Goal: Information Seeking & Learning: Compare options

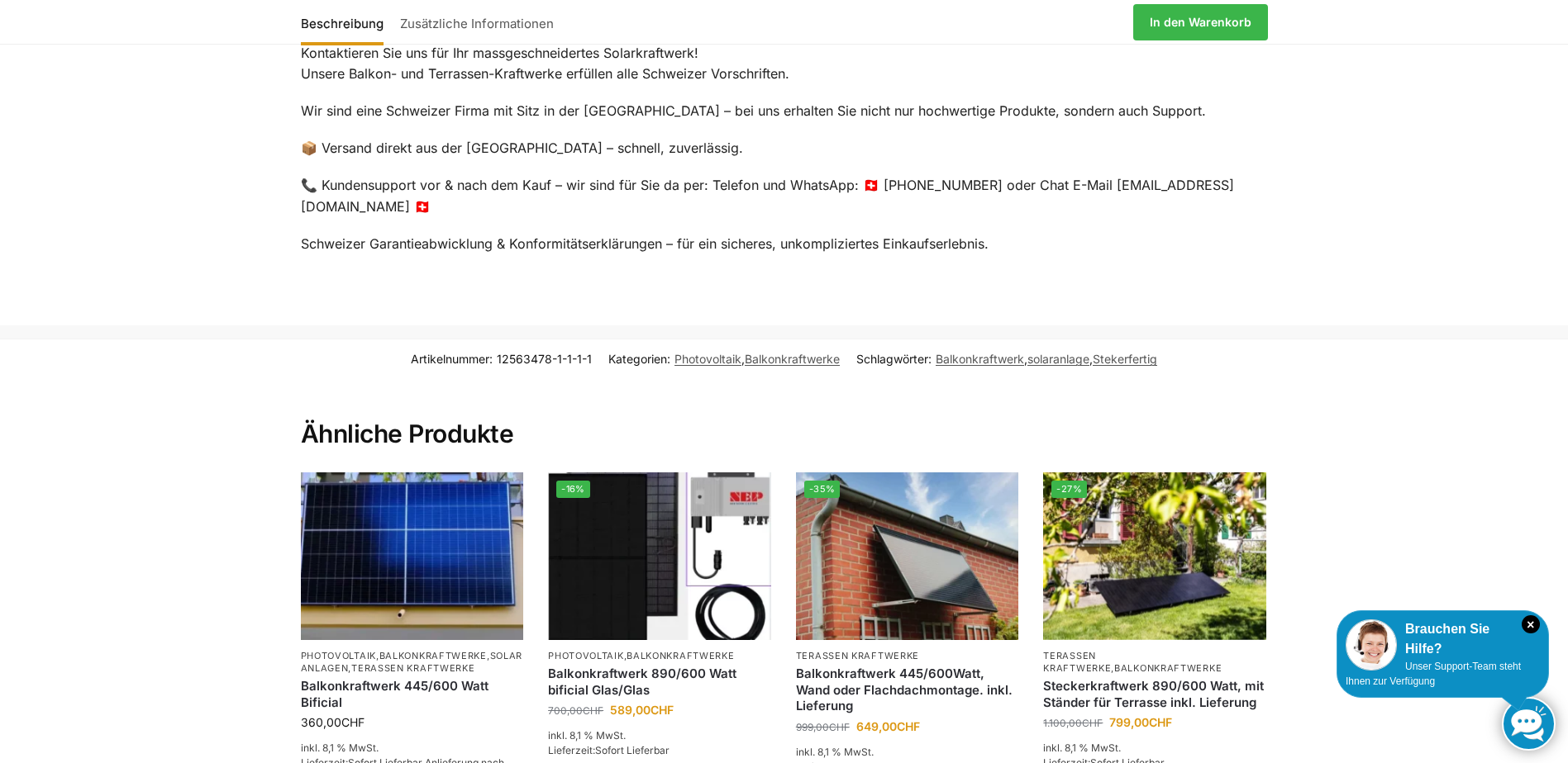
scroll to position [3222, 0]
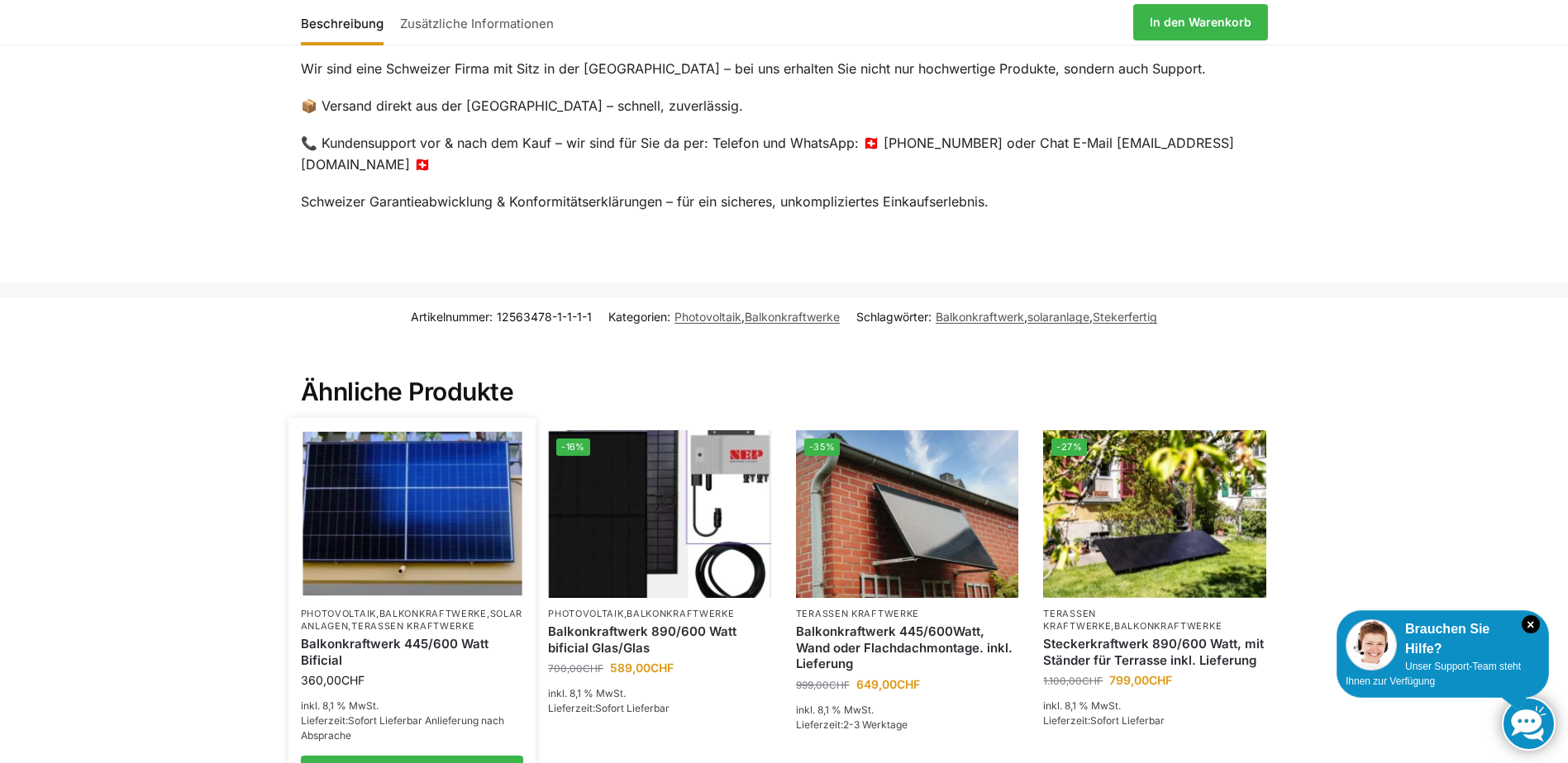
click at [360, 506] on img at bounding box center [411, 514] width 219 height 164
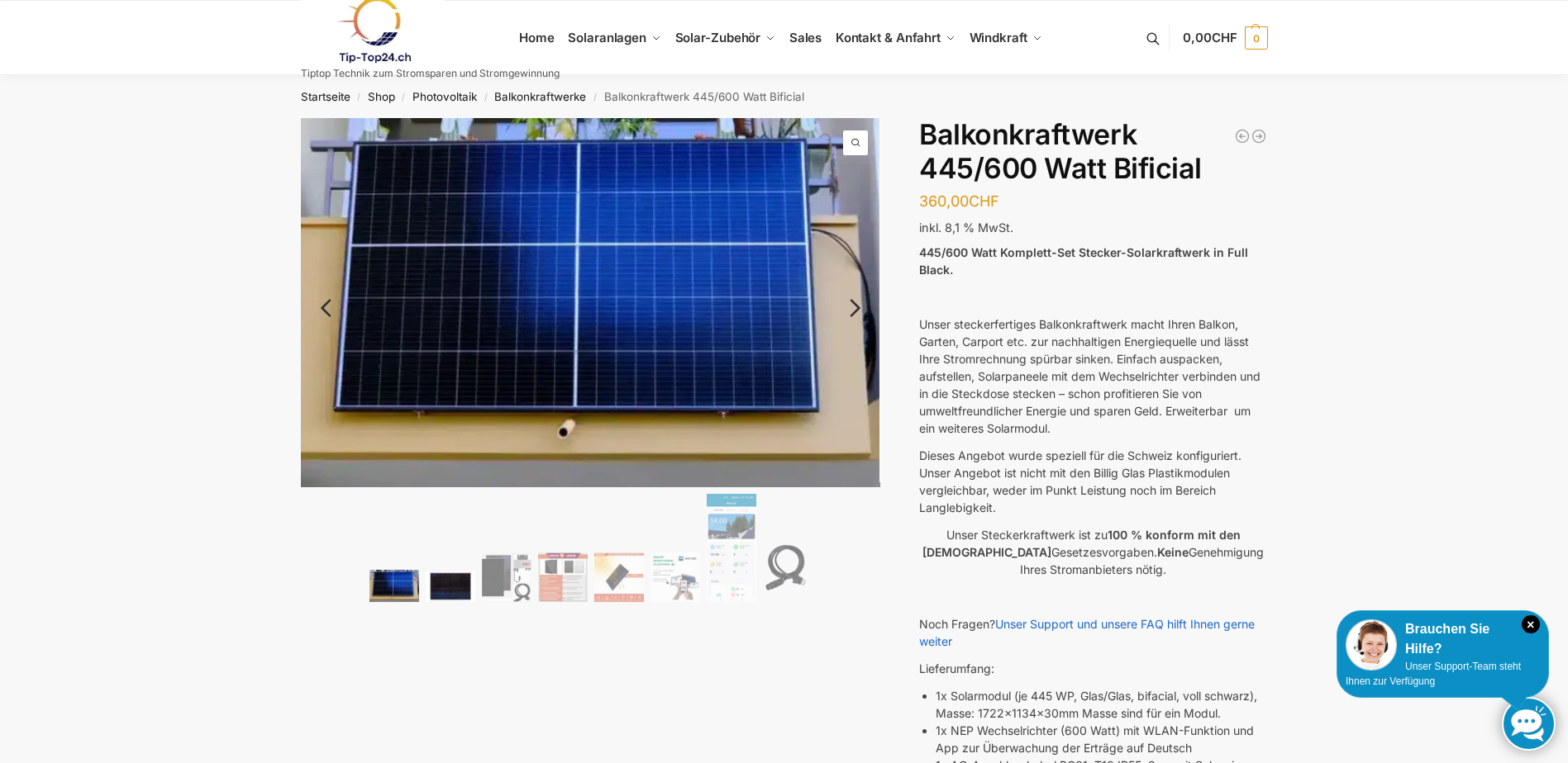
click at [446, 596] on img at bounding box center [450, 586] width 49 height 32
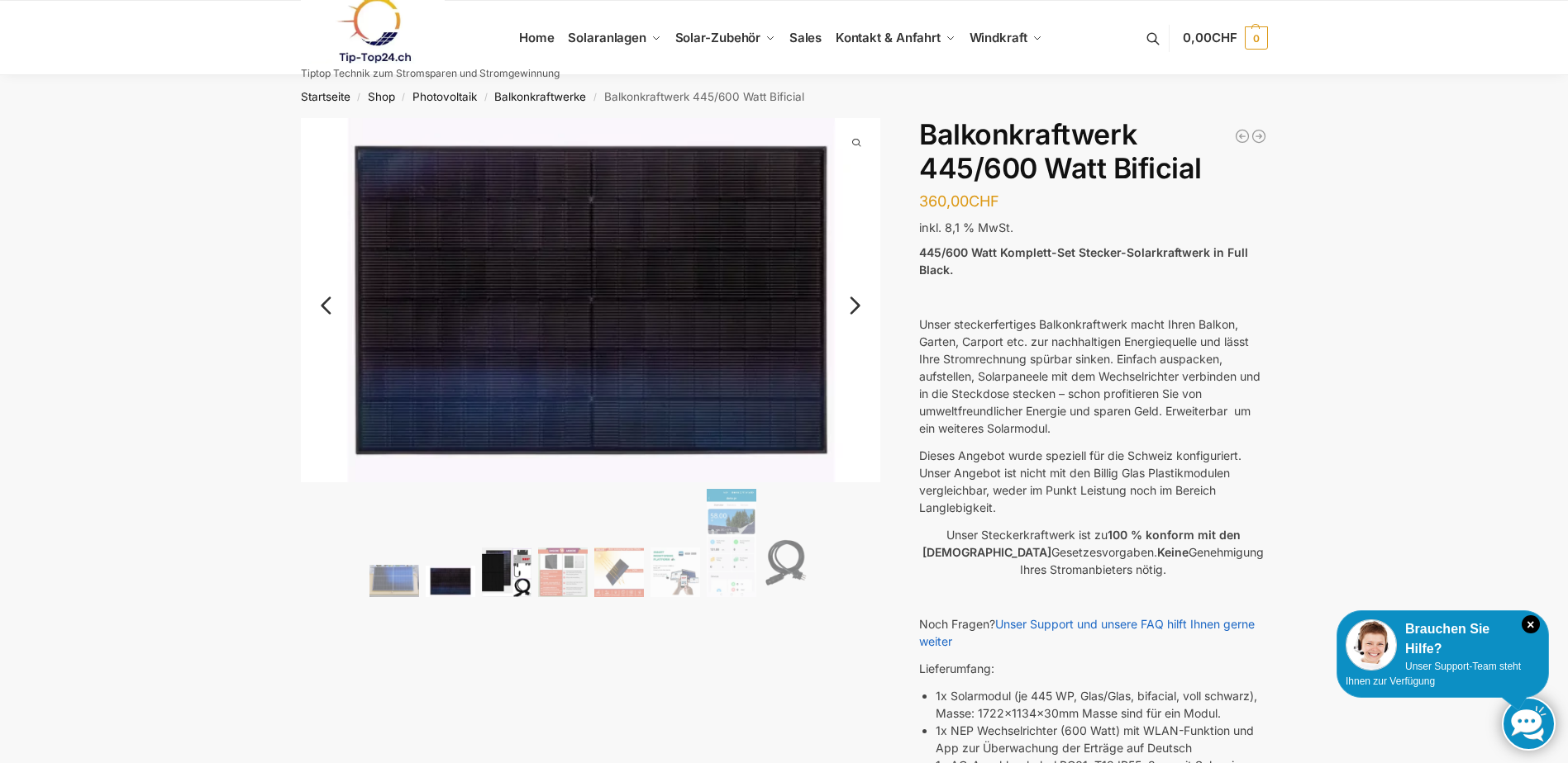
click at [498, 586] on img at bounding box center [506, 572] width 49 height 49
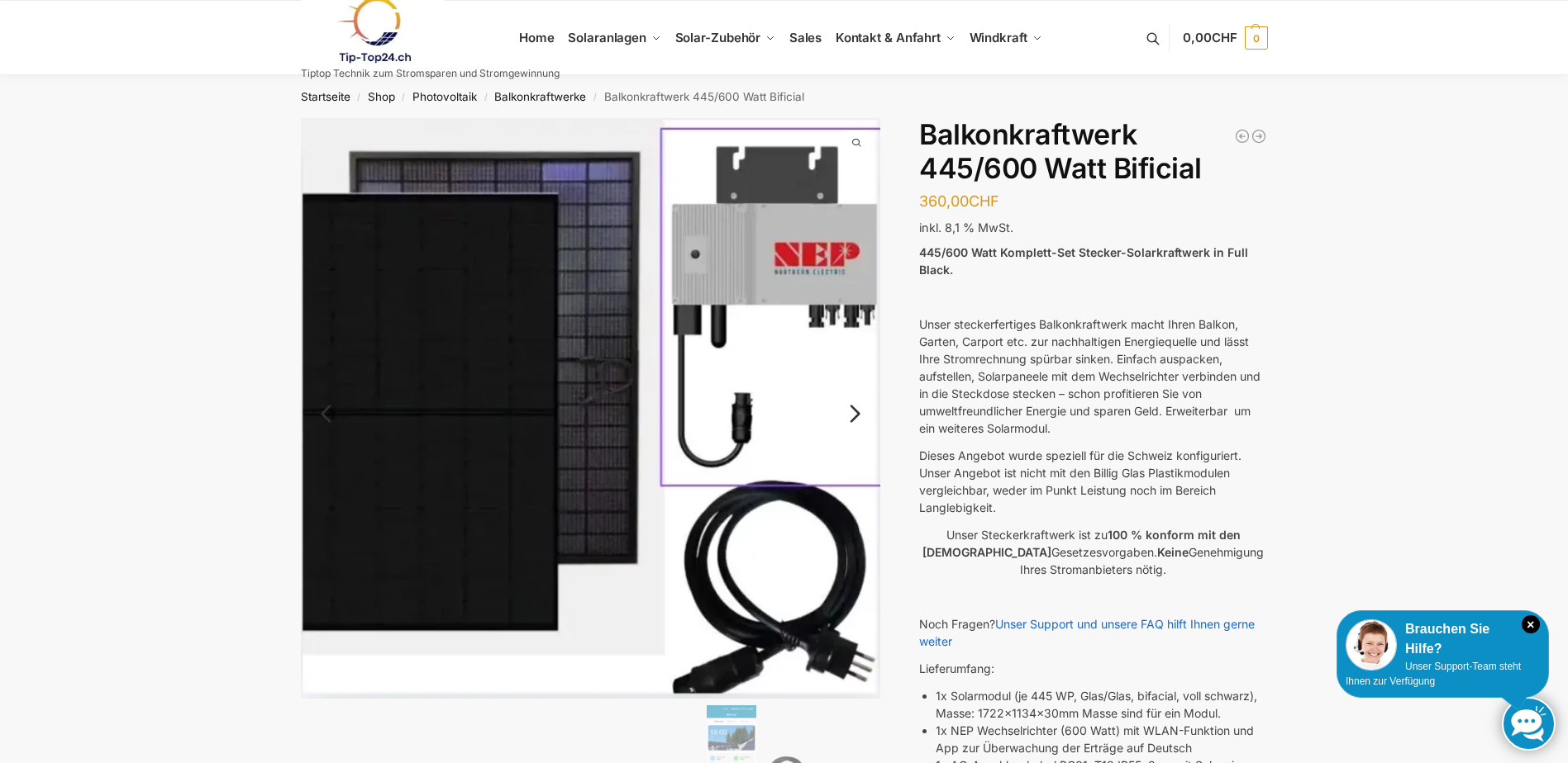
click at [850, 414] on link "Next" at bounding box center [852, 422] width 55 height 16
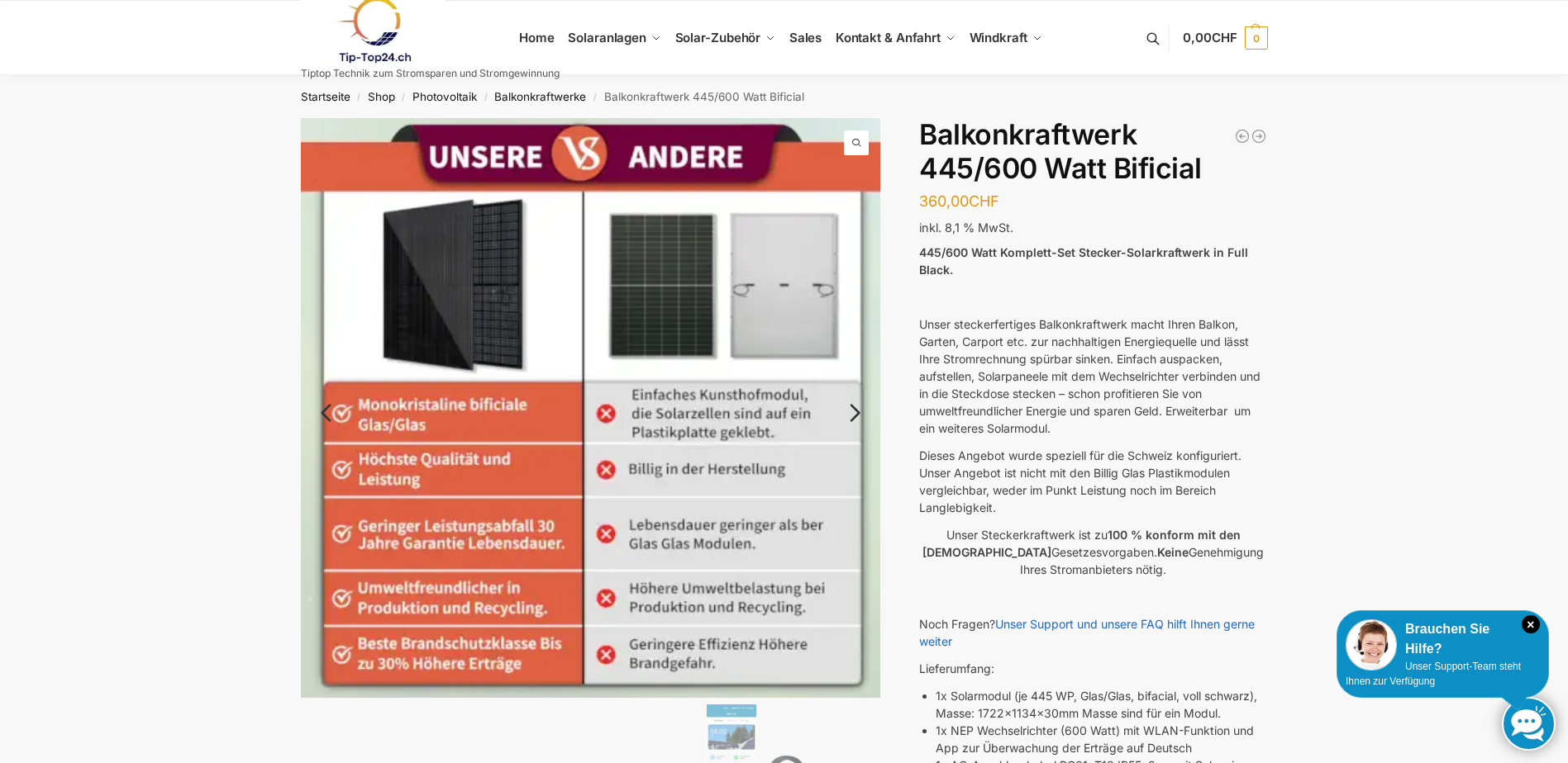
click at [850, 413] on link "Next" at bounding box center [852, 421] width 55 height 16
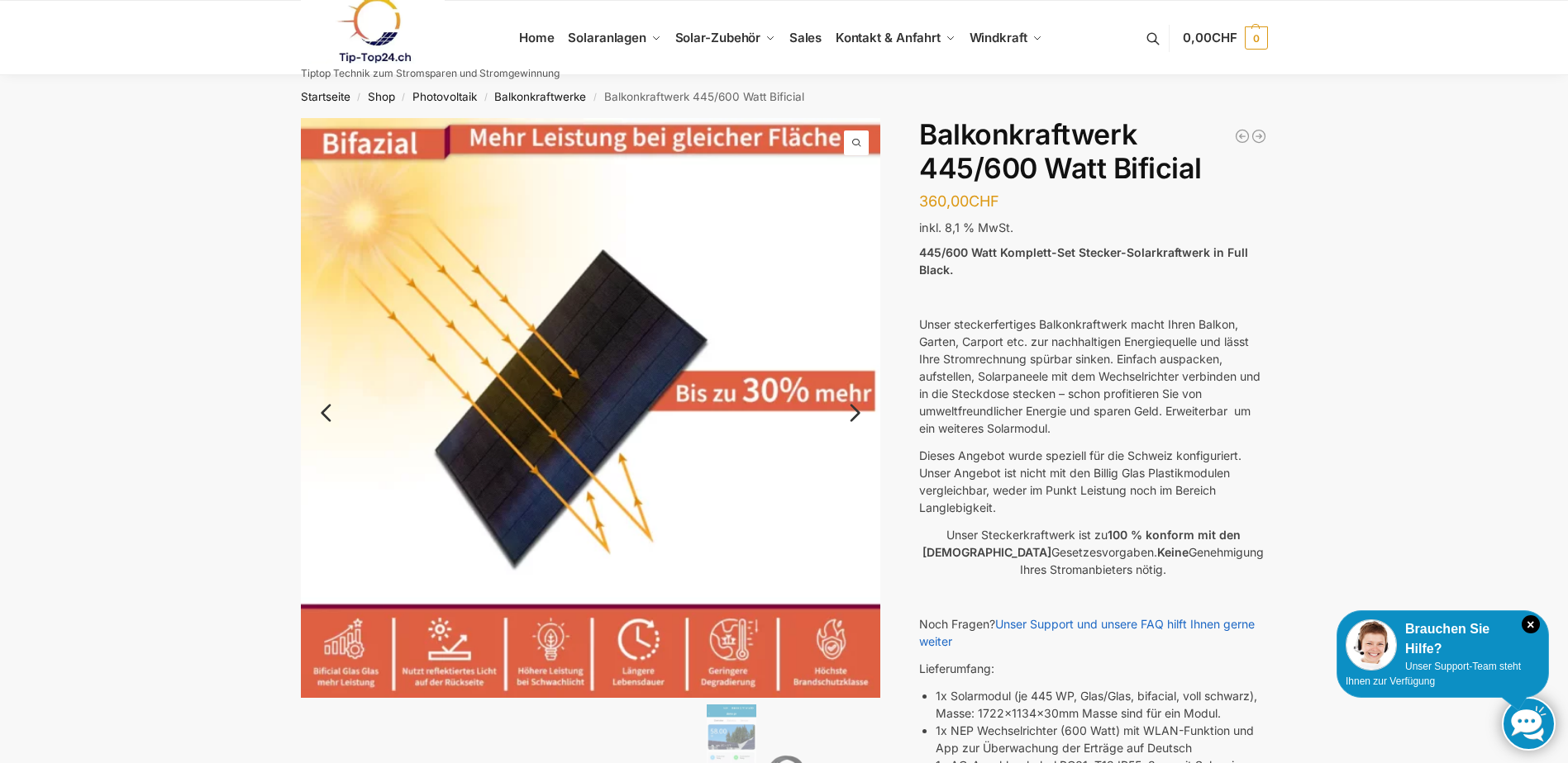
click at [850, 413] on link "Next" at bounding box center [852, 421] width 55 height 16
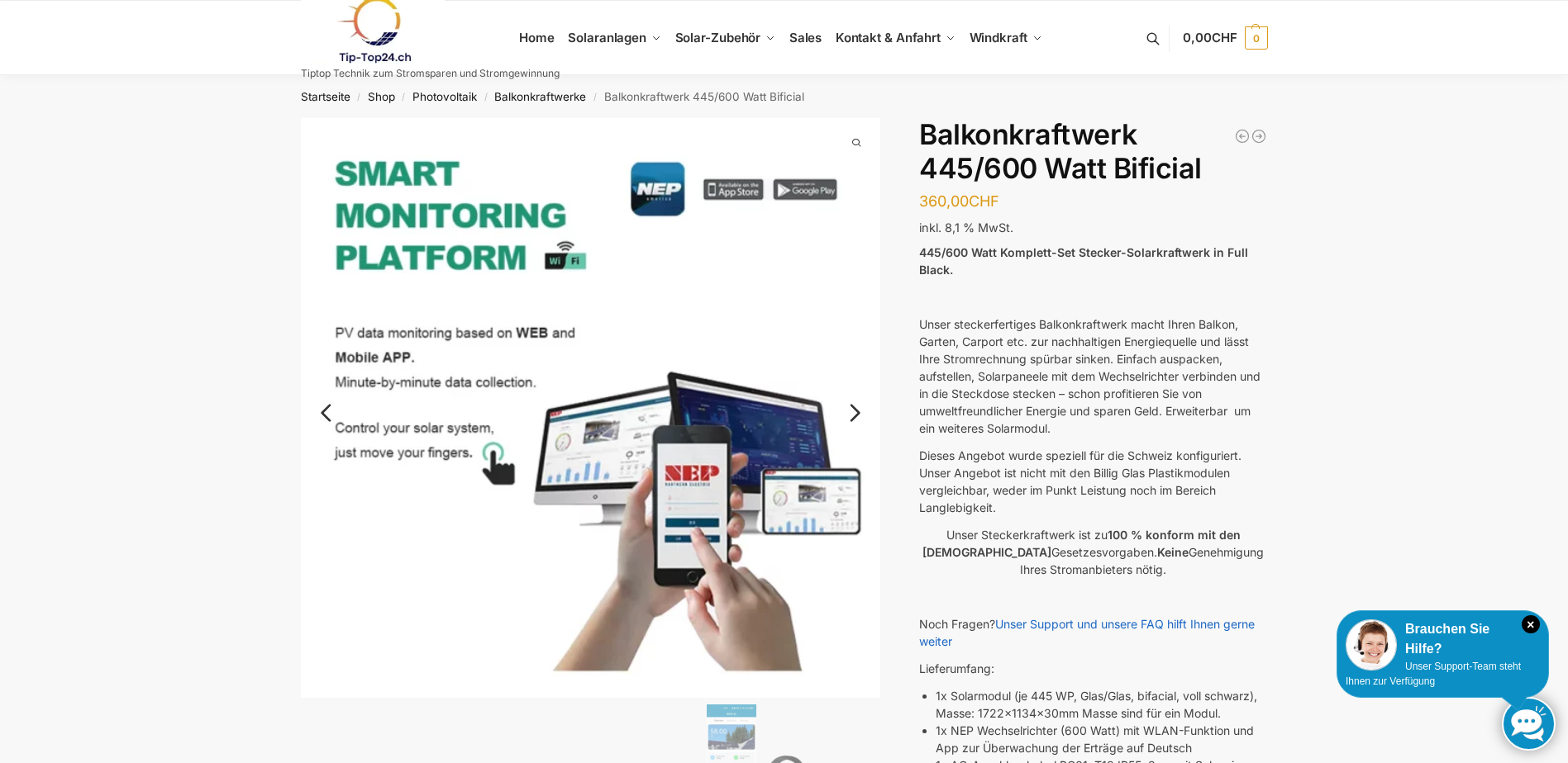
click at [850, 413] on link "Next" at bounding box center [852, 421] width 55 height 16
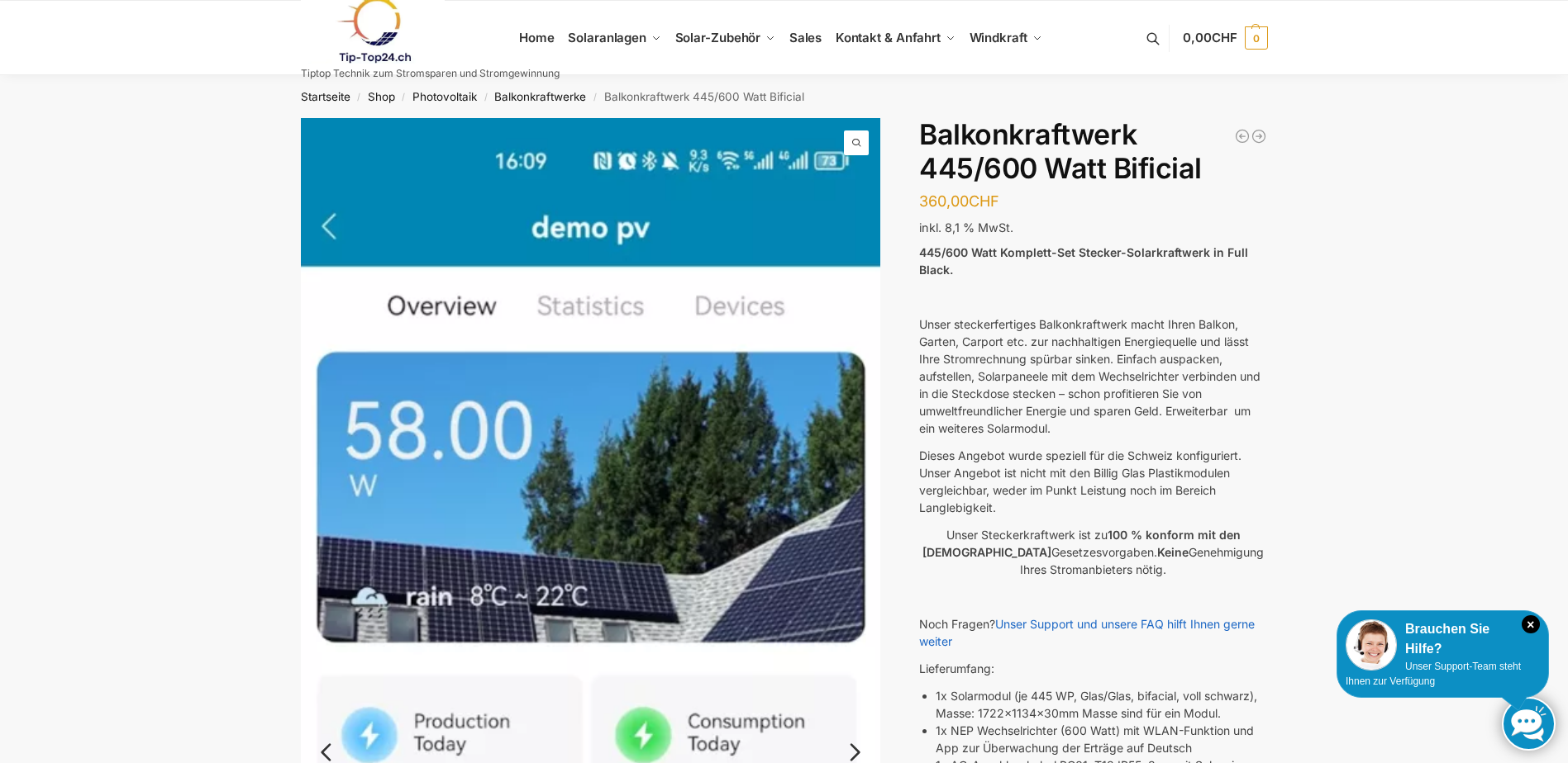
click at [850, 407] on img at bounding box center [591, 747] width 580 height 1259
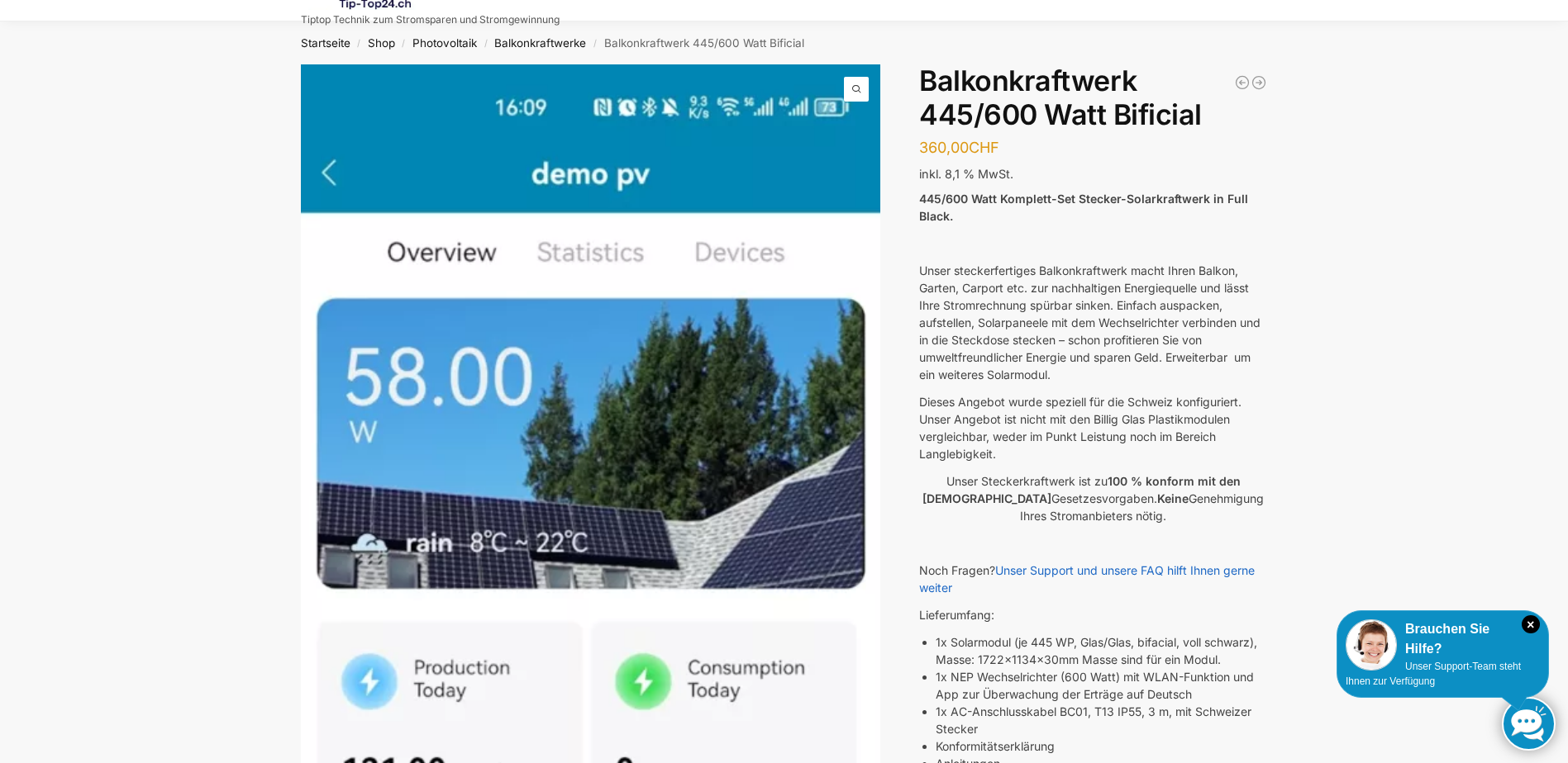
scroll to position [83, 0]
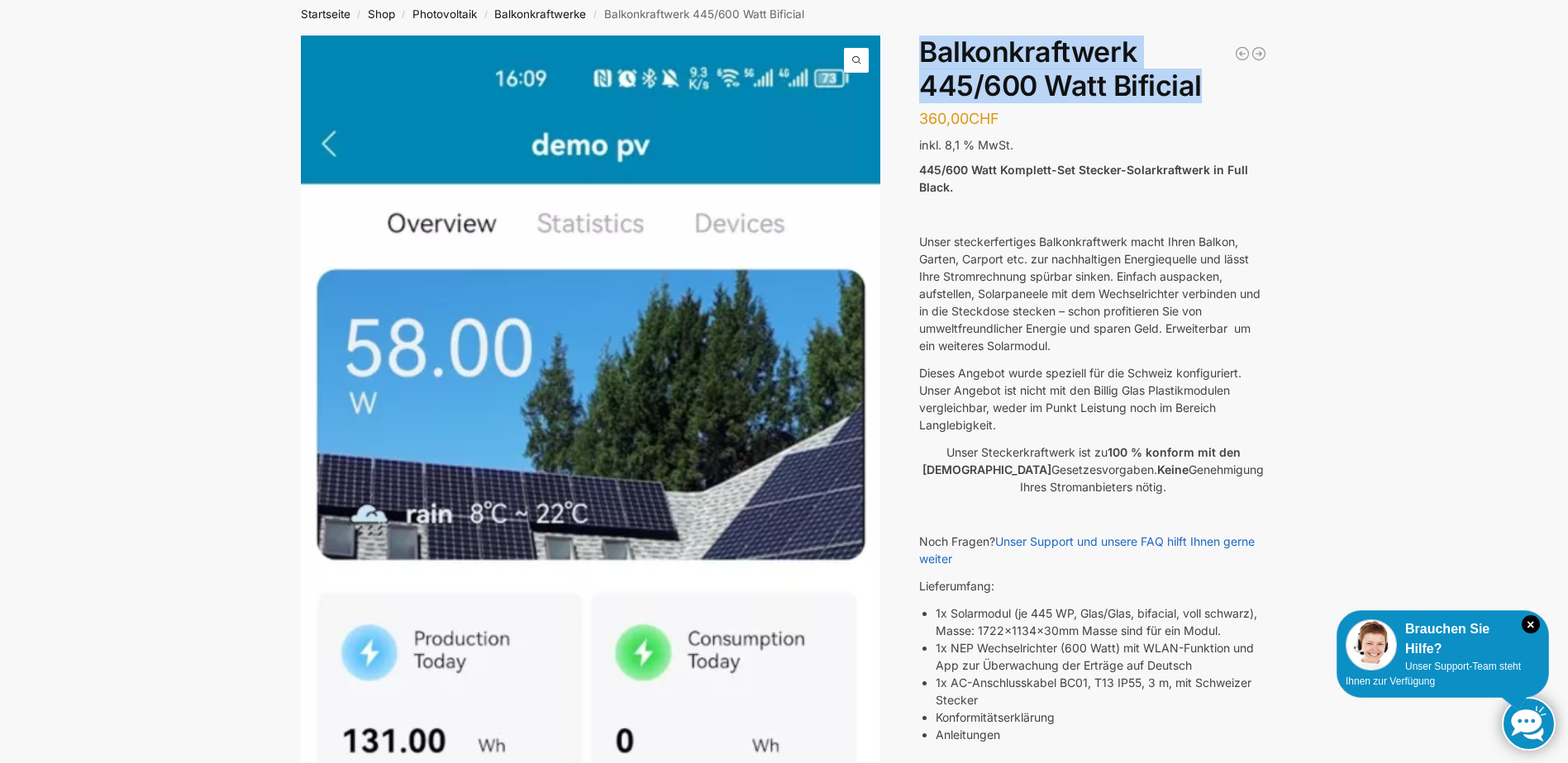
drag, startPoint x: 922, startPoint y: 53, endPoint x: 1198, endPoint y: 88, distance: 278.2
click at [1198, 88] on h1 "Balkonkraftwerk 445/600 Watt Bificial" at bounding box center [1092, 69] width 348 height 68
copy h1 "Balkonkraftwerk 445/600 Watt Bificial"
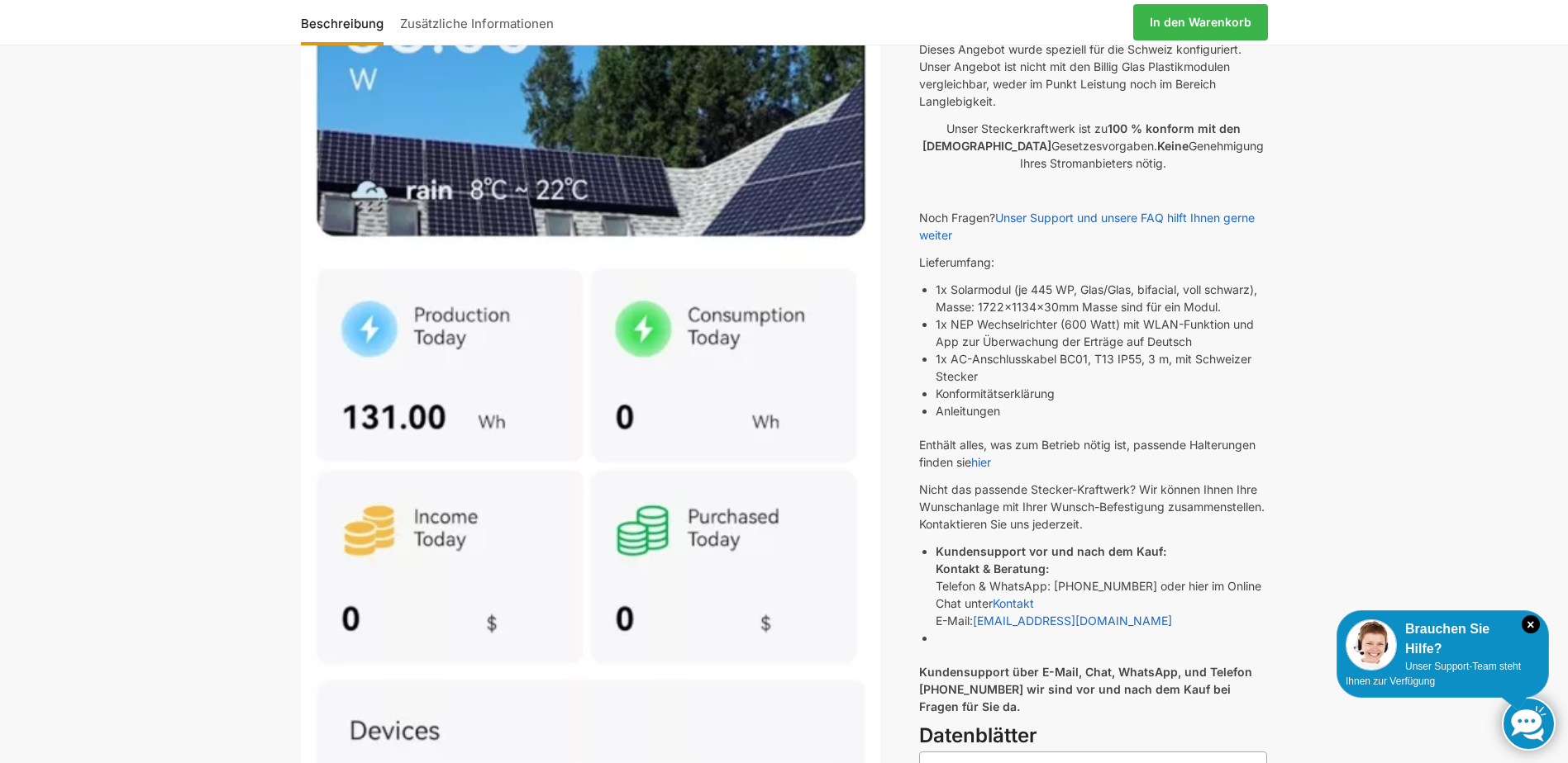
scroll to position [413, 0]
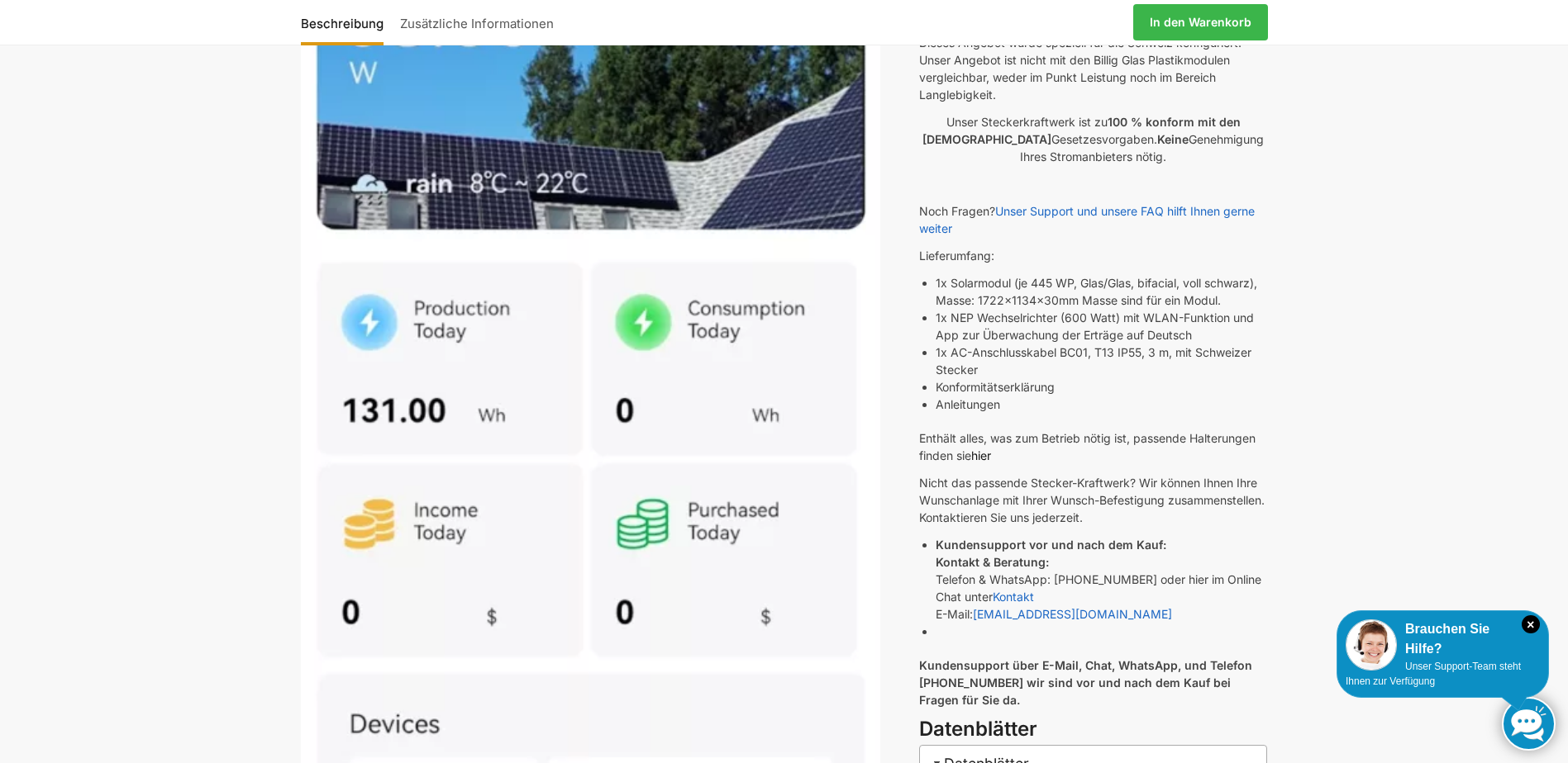
click at [984, 451] on link "hier" at bounding box center [980, 455] width 20 height 14
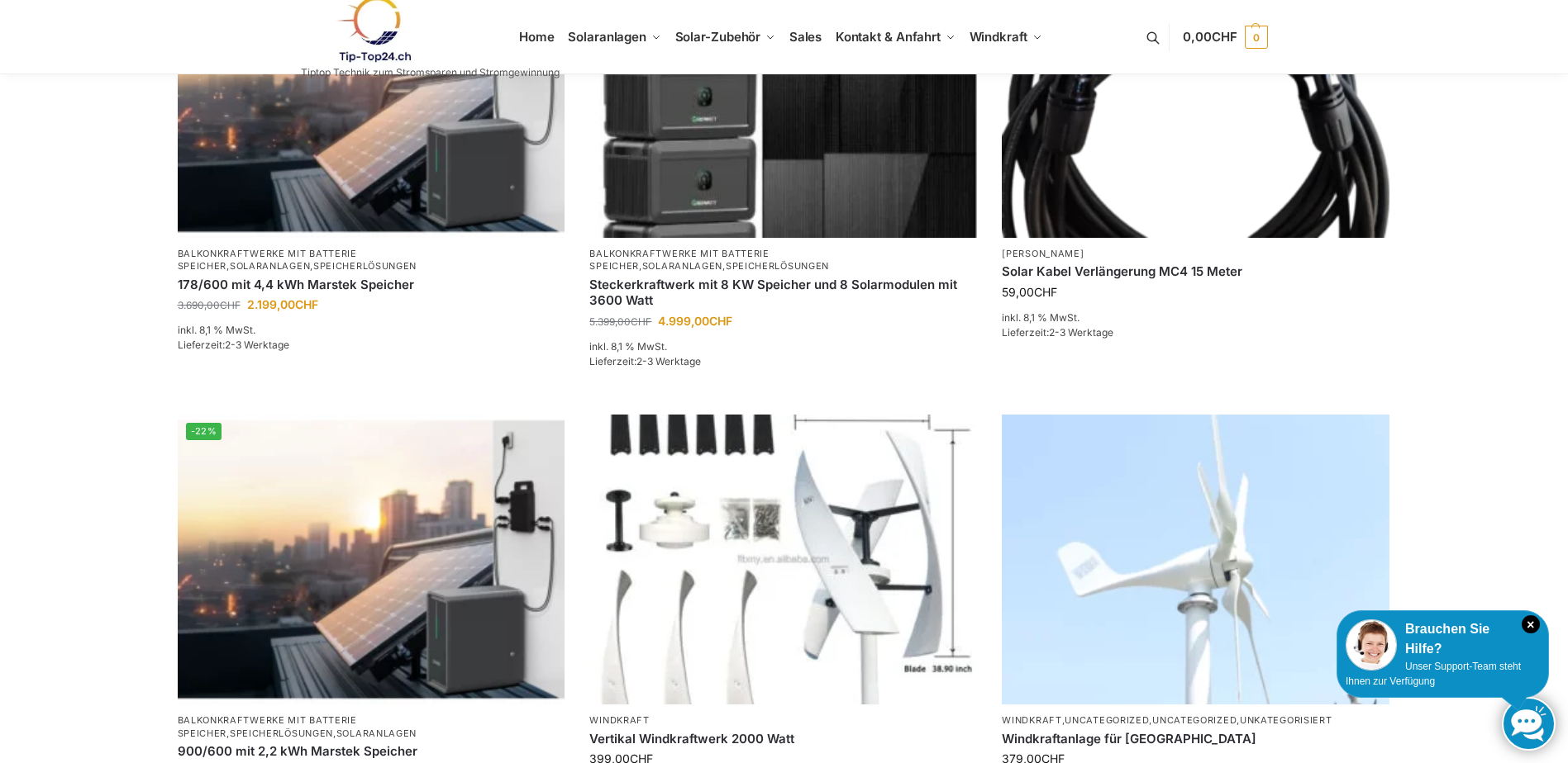
scroll to position [1074, 0]
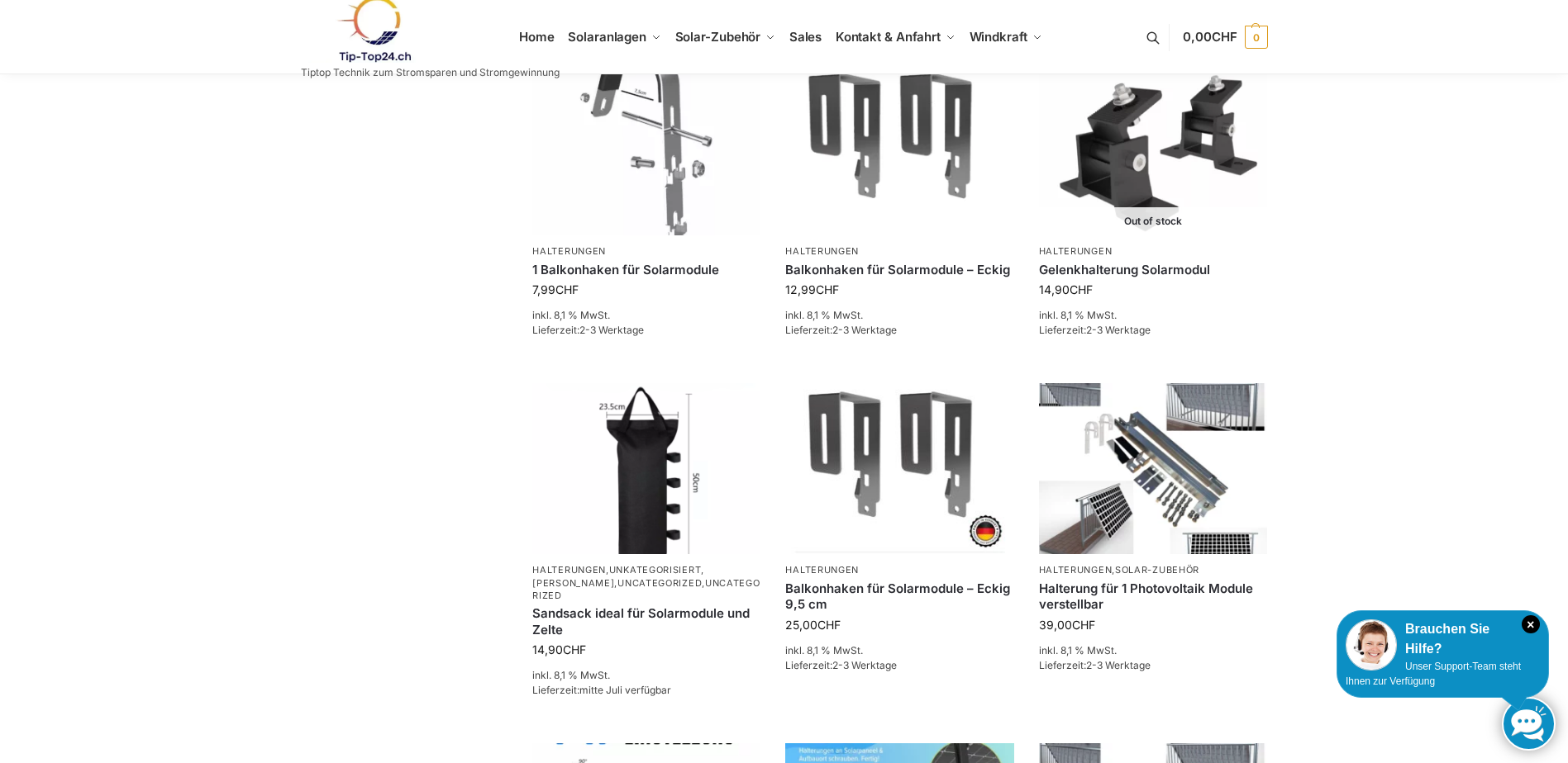
scroll to position [492, 0]
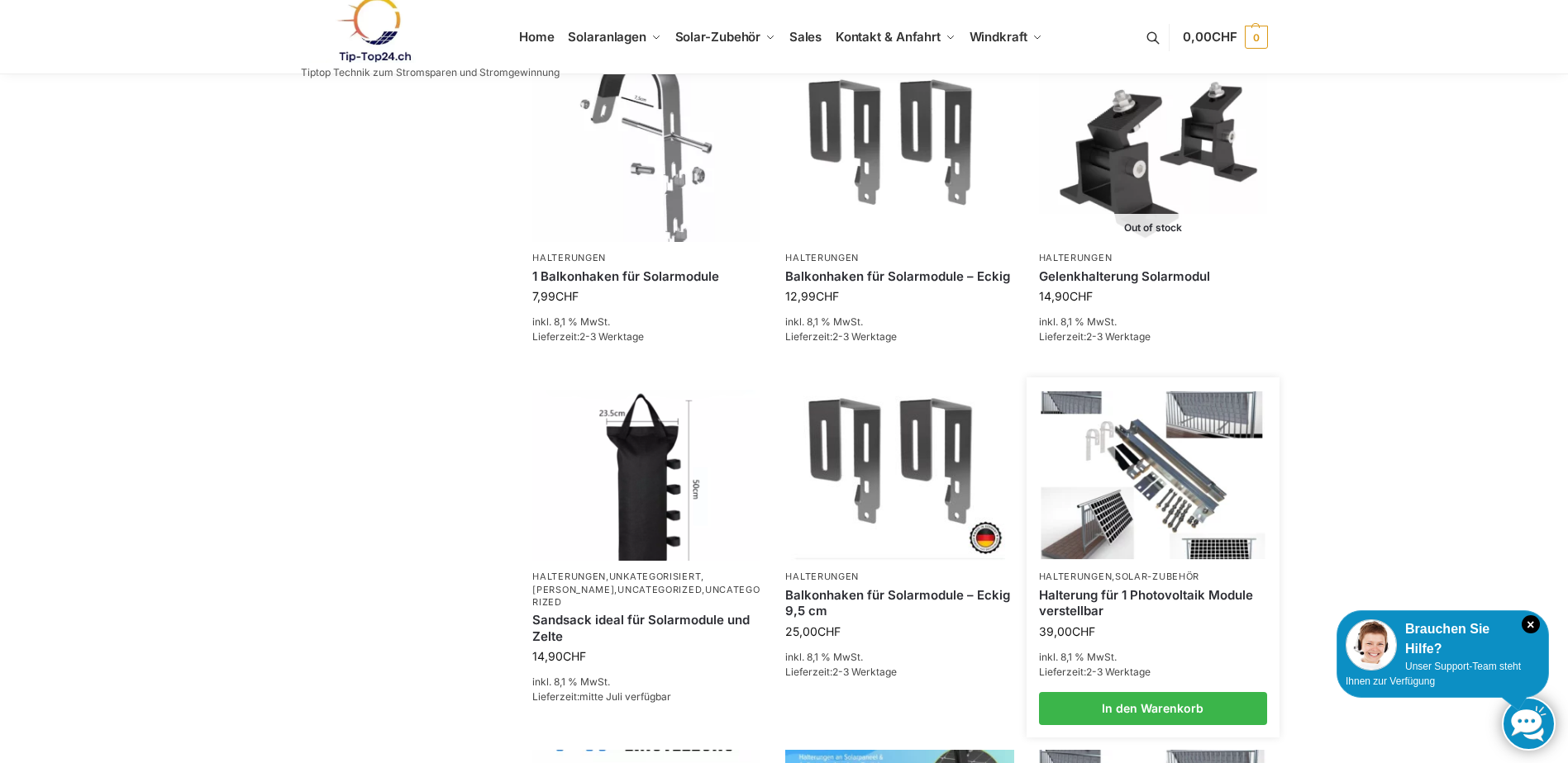
click at [1213, 469] on img at bounding box center [1152, 476] width 224 height 168
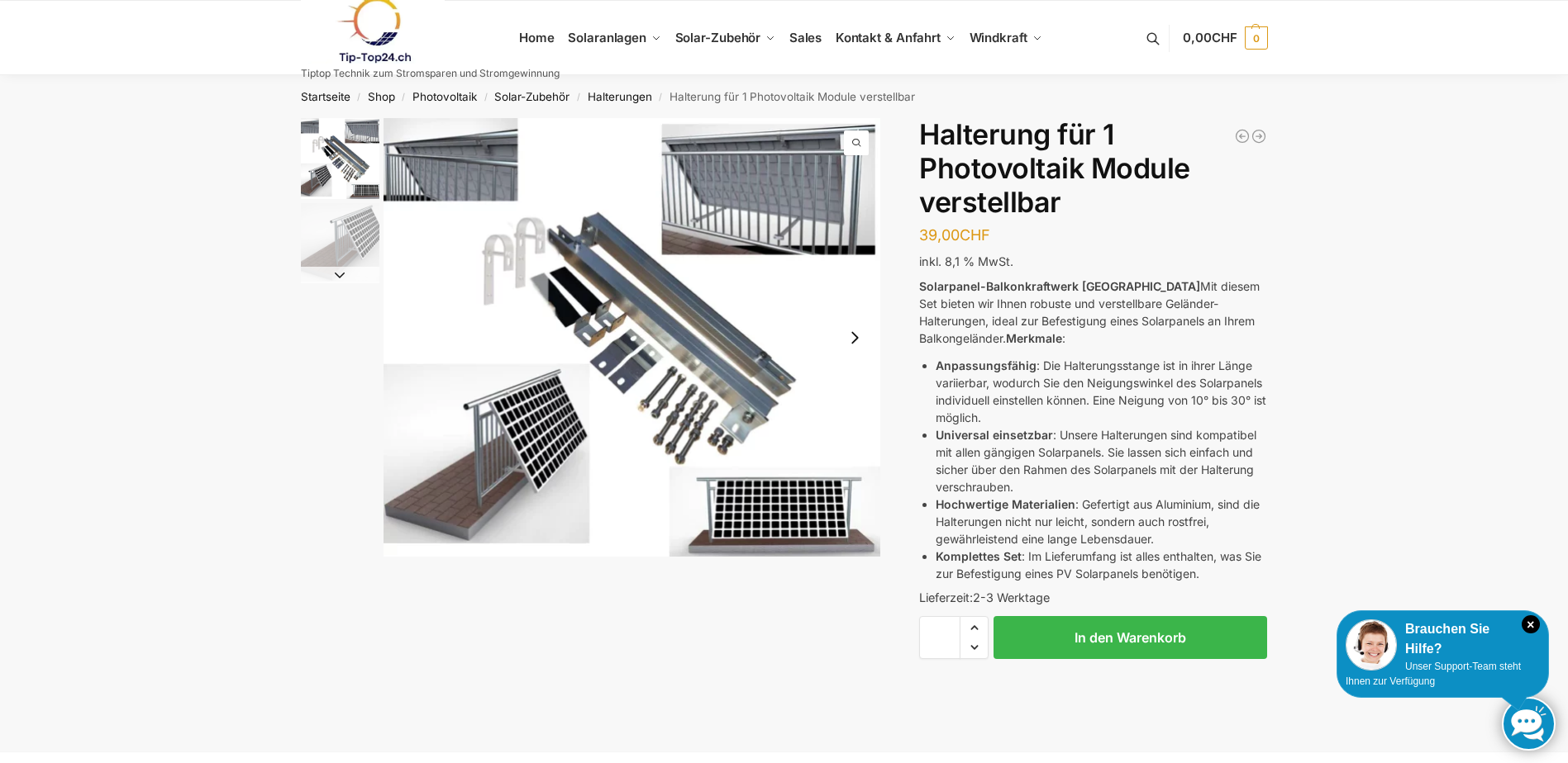
click at [469, 181] on img "1 / 2" at bounding box center [632, 337] width 498 height 439
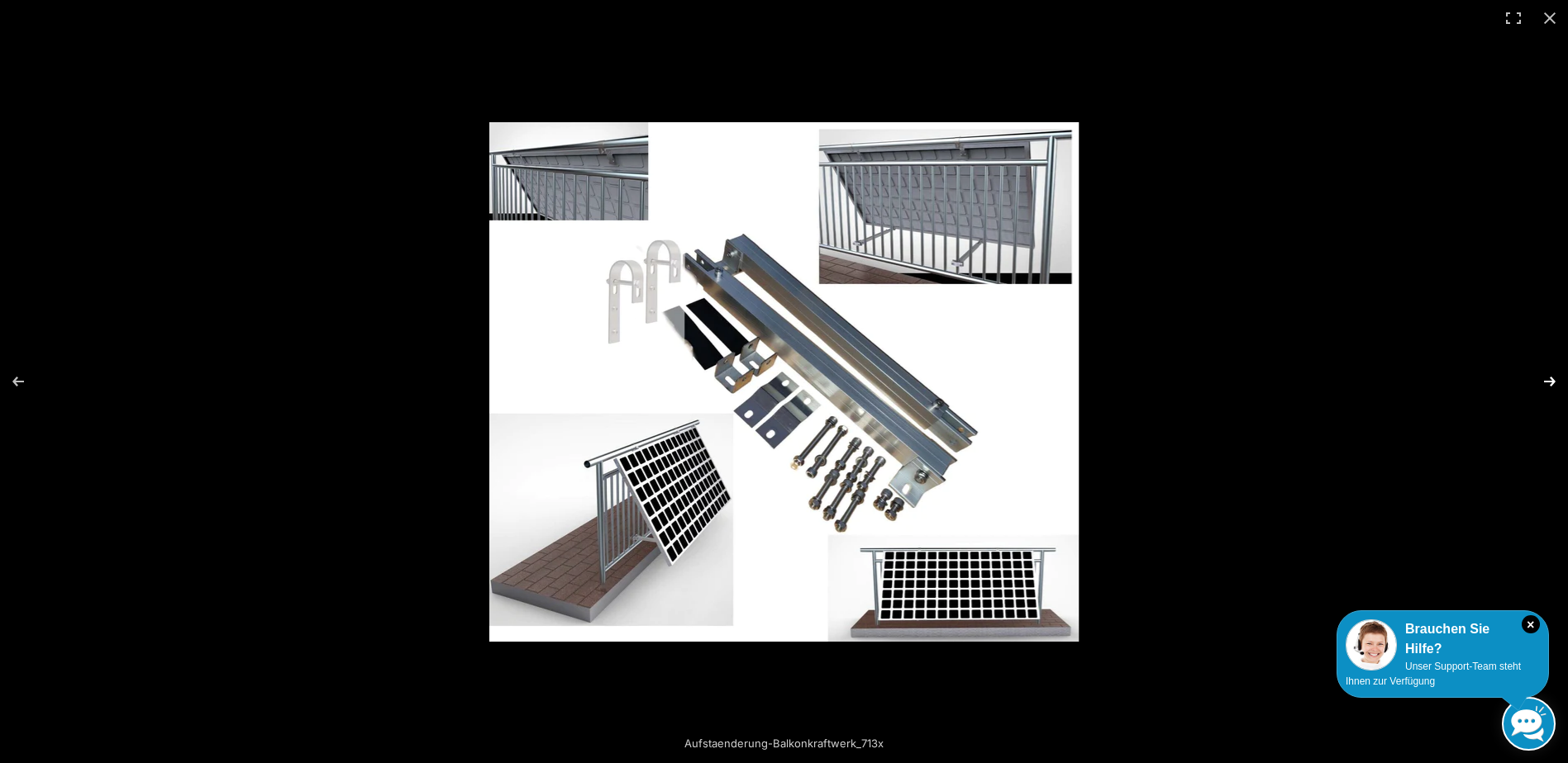
click at [1541, 383] on button "Next (arrow right)" at bounding box center [1539, 382] width 58 height 83
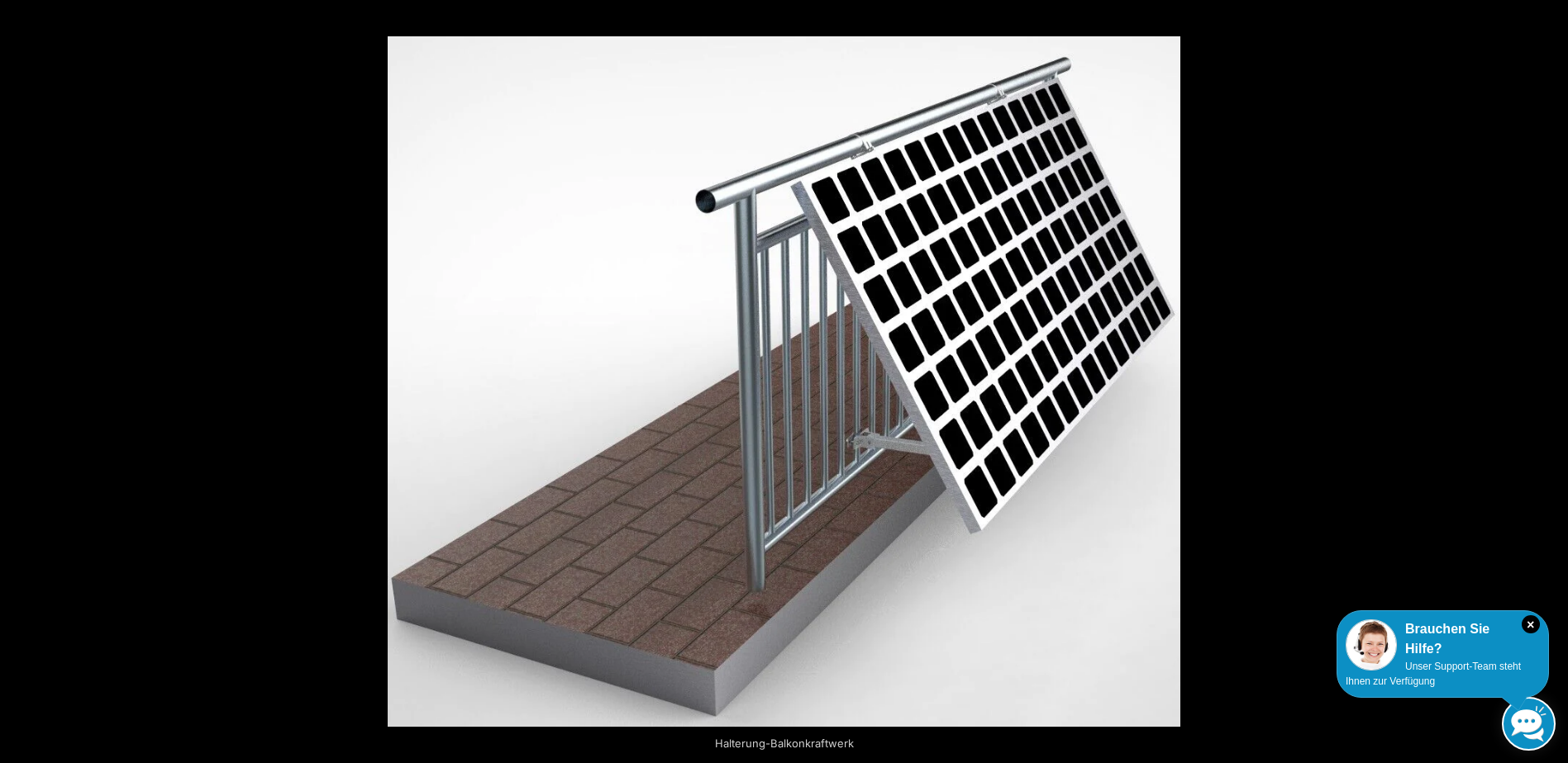
click at [1541, 383] on button "Next (arrow right)" at bounding box center [1539, 382] width 58 height 83
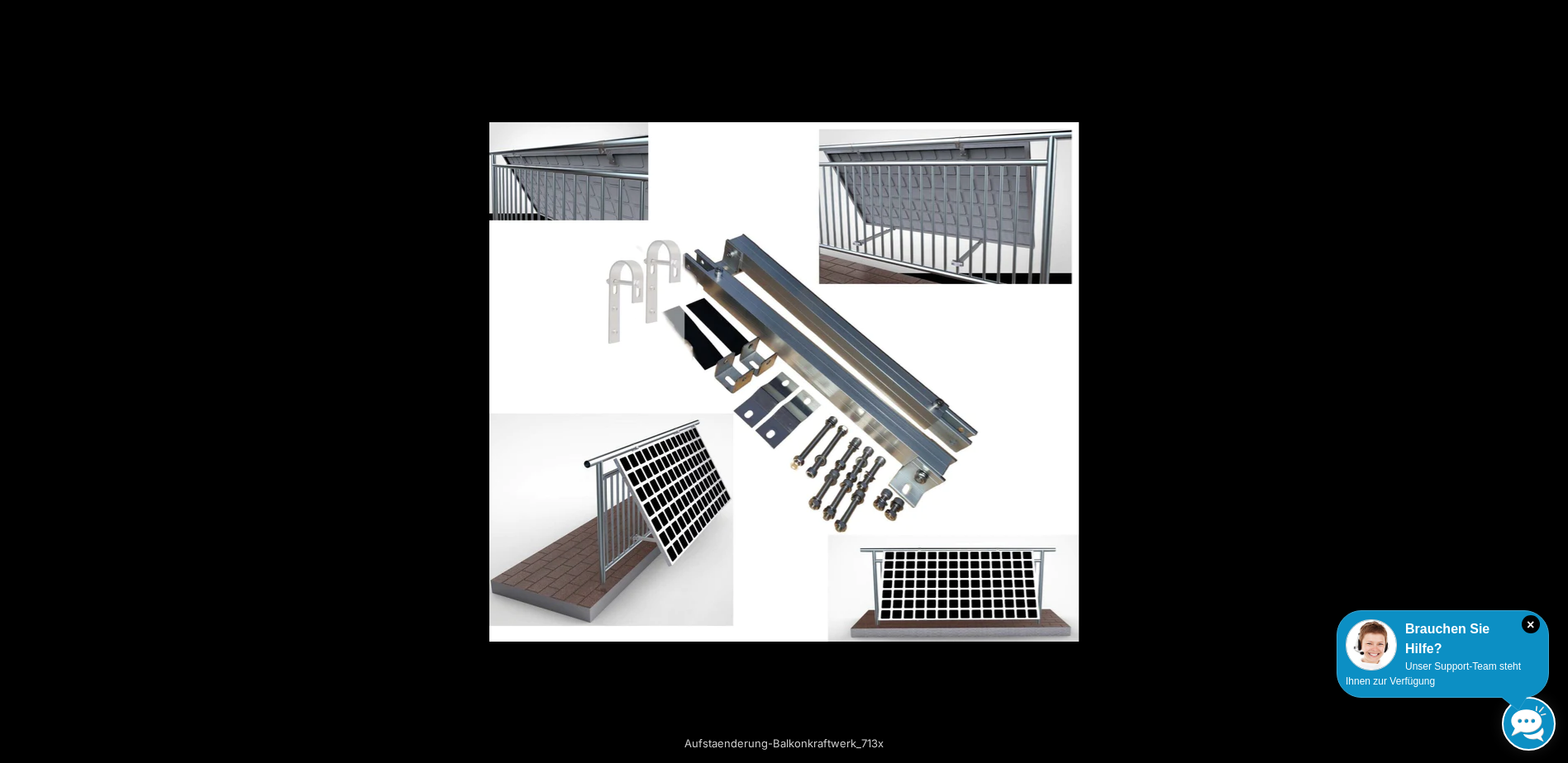
click at [1541, 383] on button "Next (arrow right)" at bounding box center [1539, 382] width 58 height 83
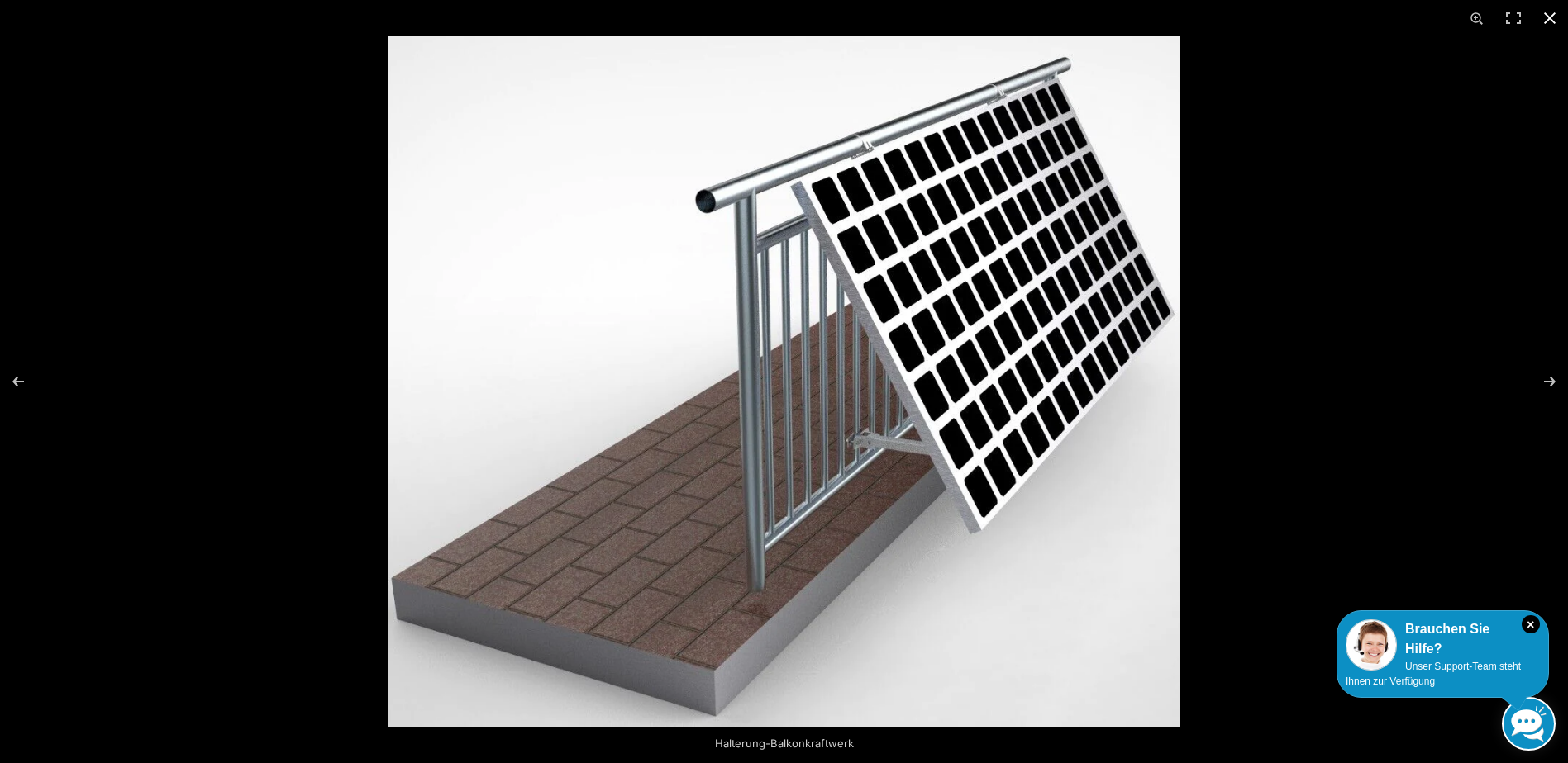
click at [1484, 381] on div at bounding box center [1171, 418] width 1568 height 763
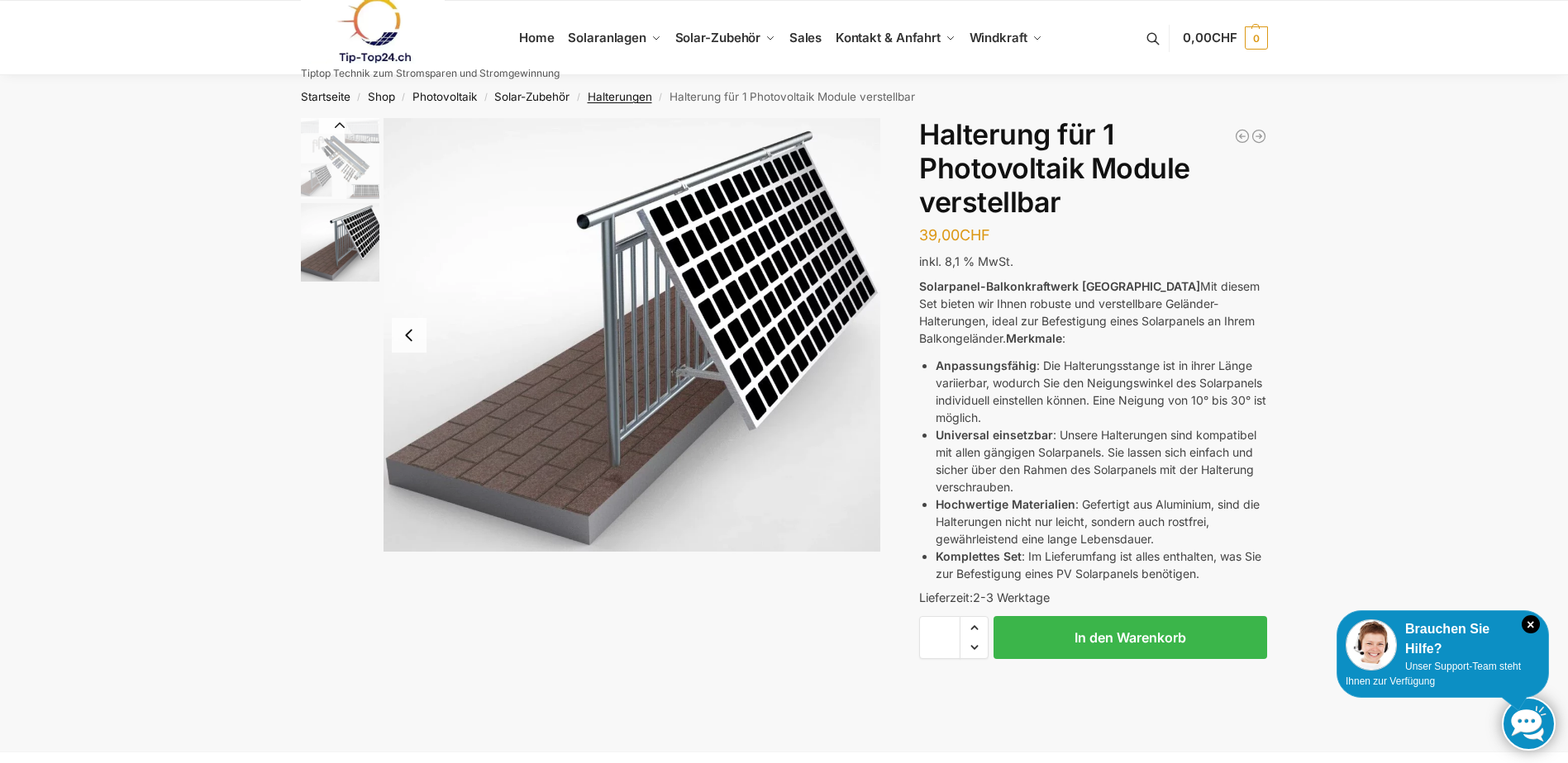
click at [623, 93] on link "Halterungen" at bounding box center [619, 96] width 65 height 14
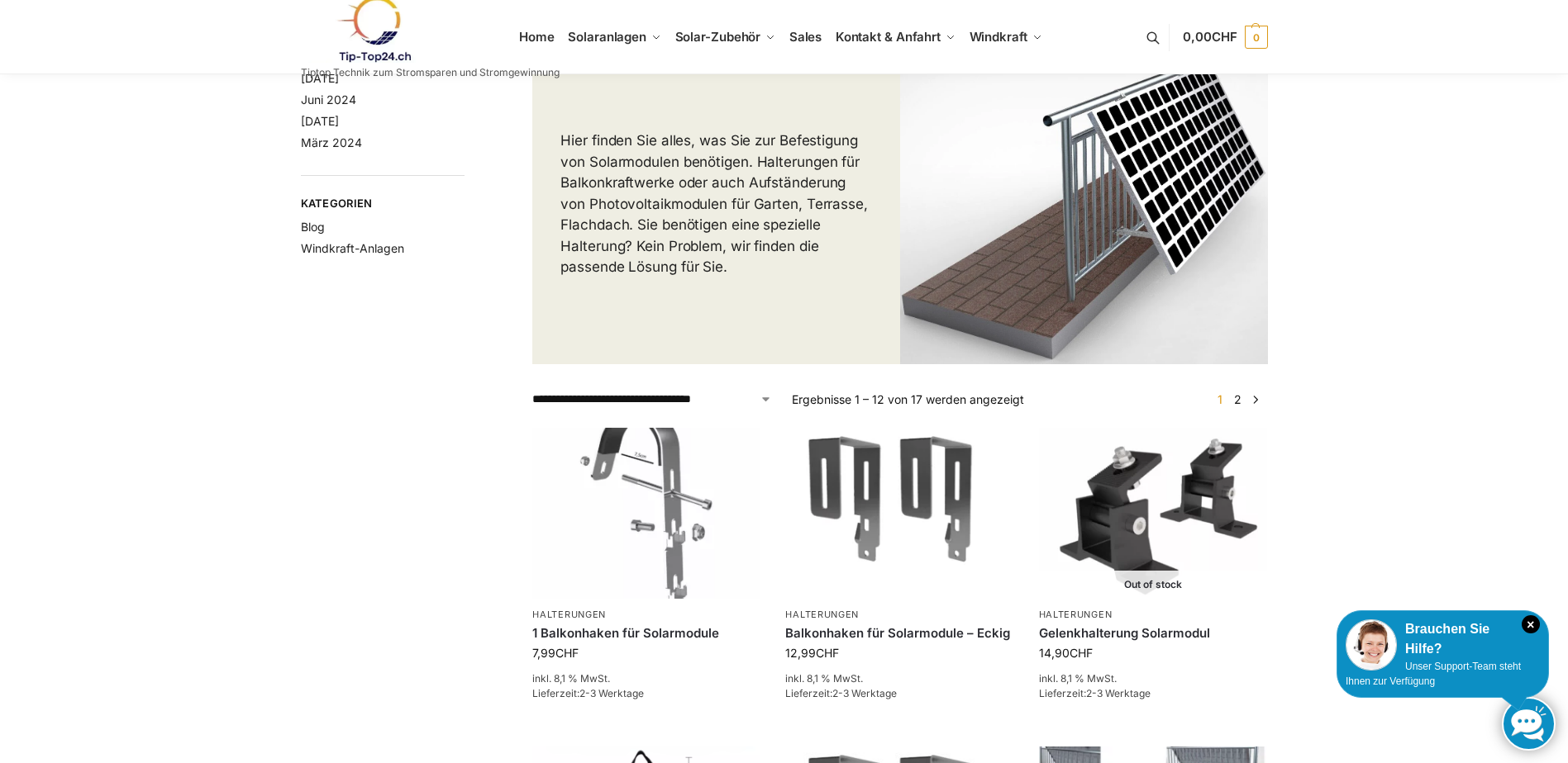
scroll to position [165, 0]
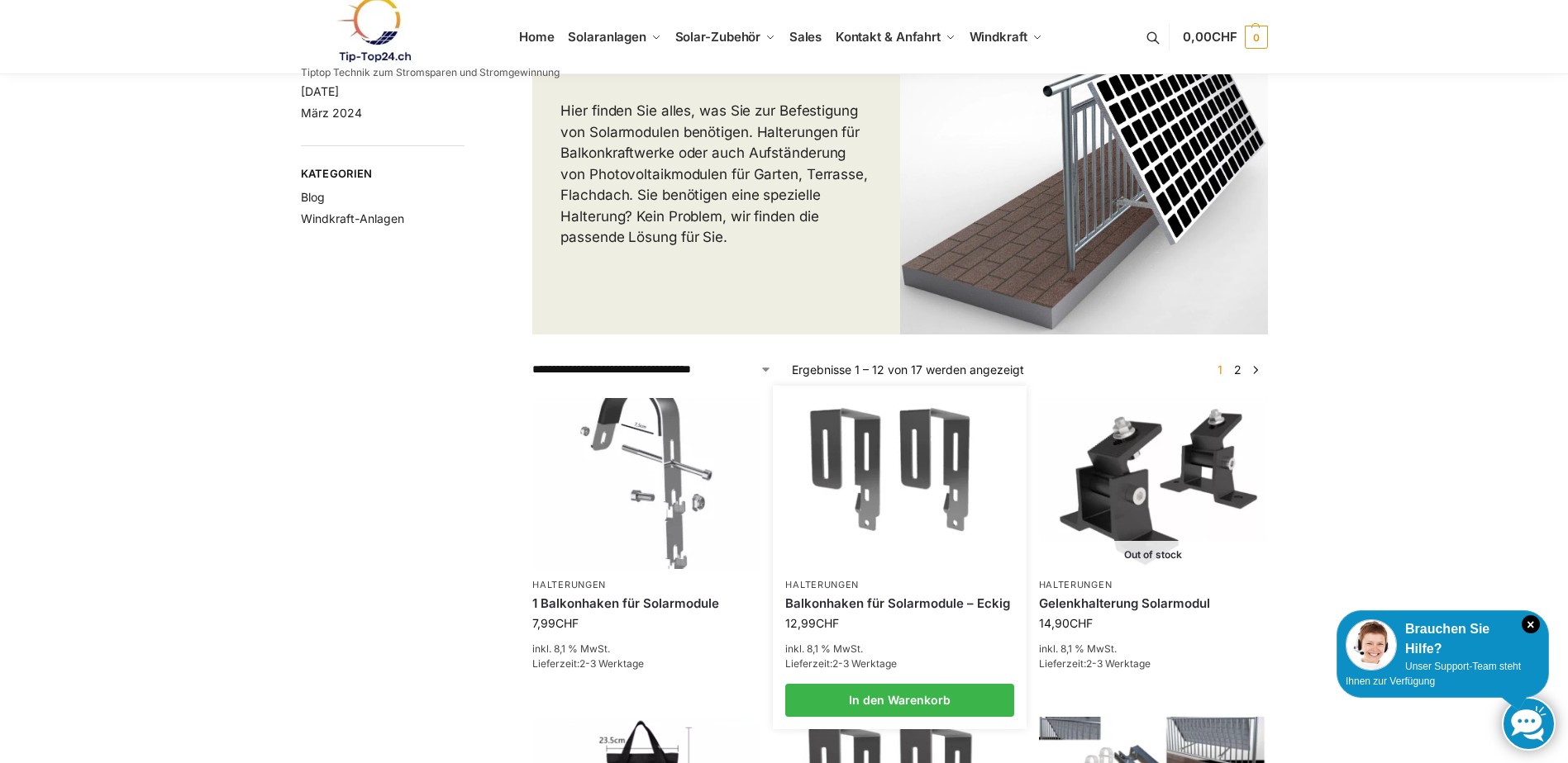
click at [877, 474] on img at bounding box center [899, 483] width 224 height 168
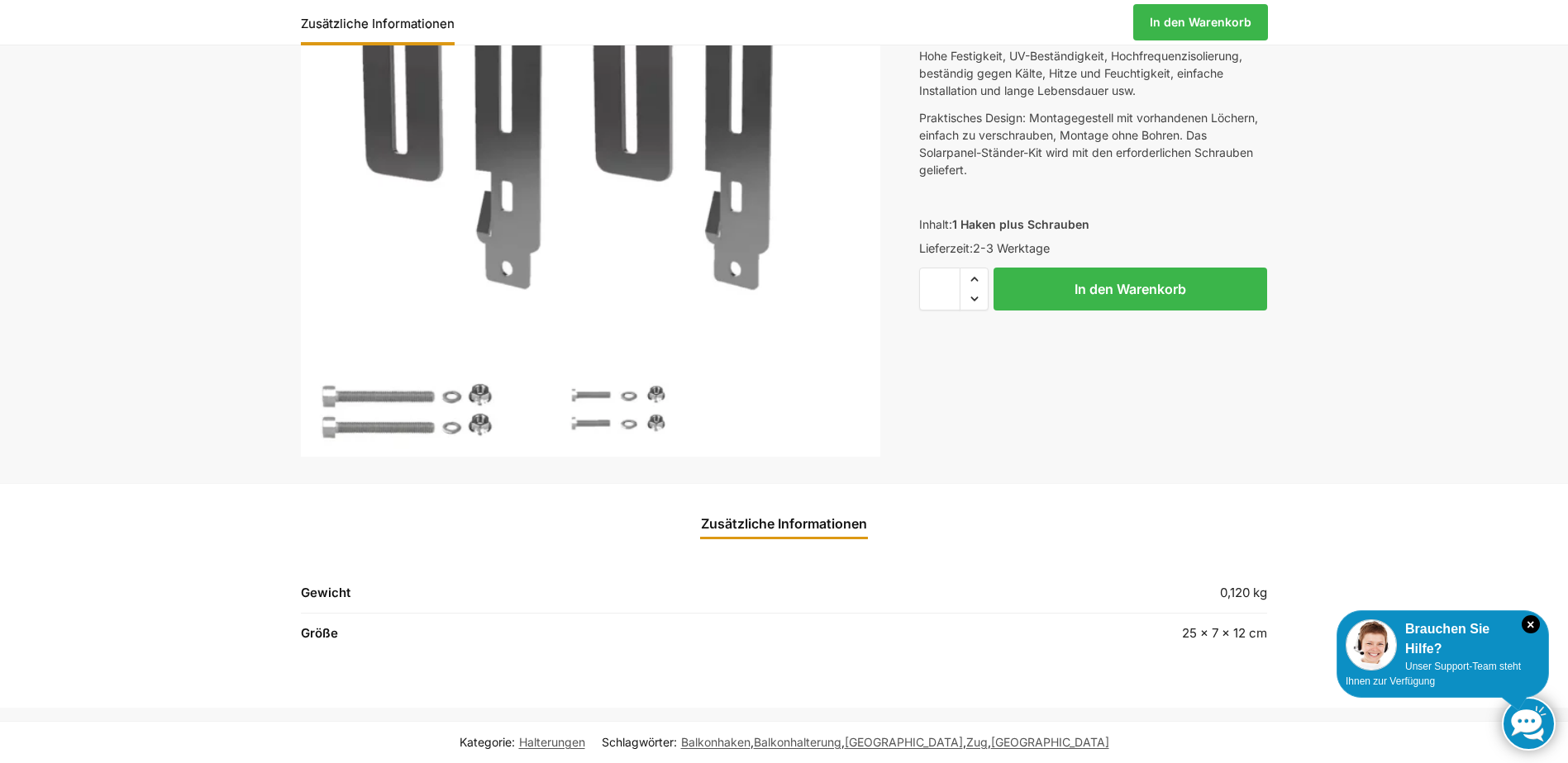
scroll to position [331, 0]
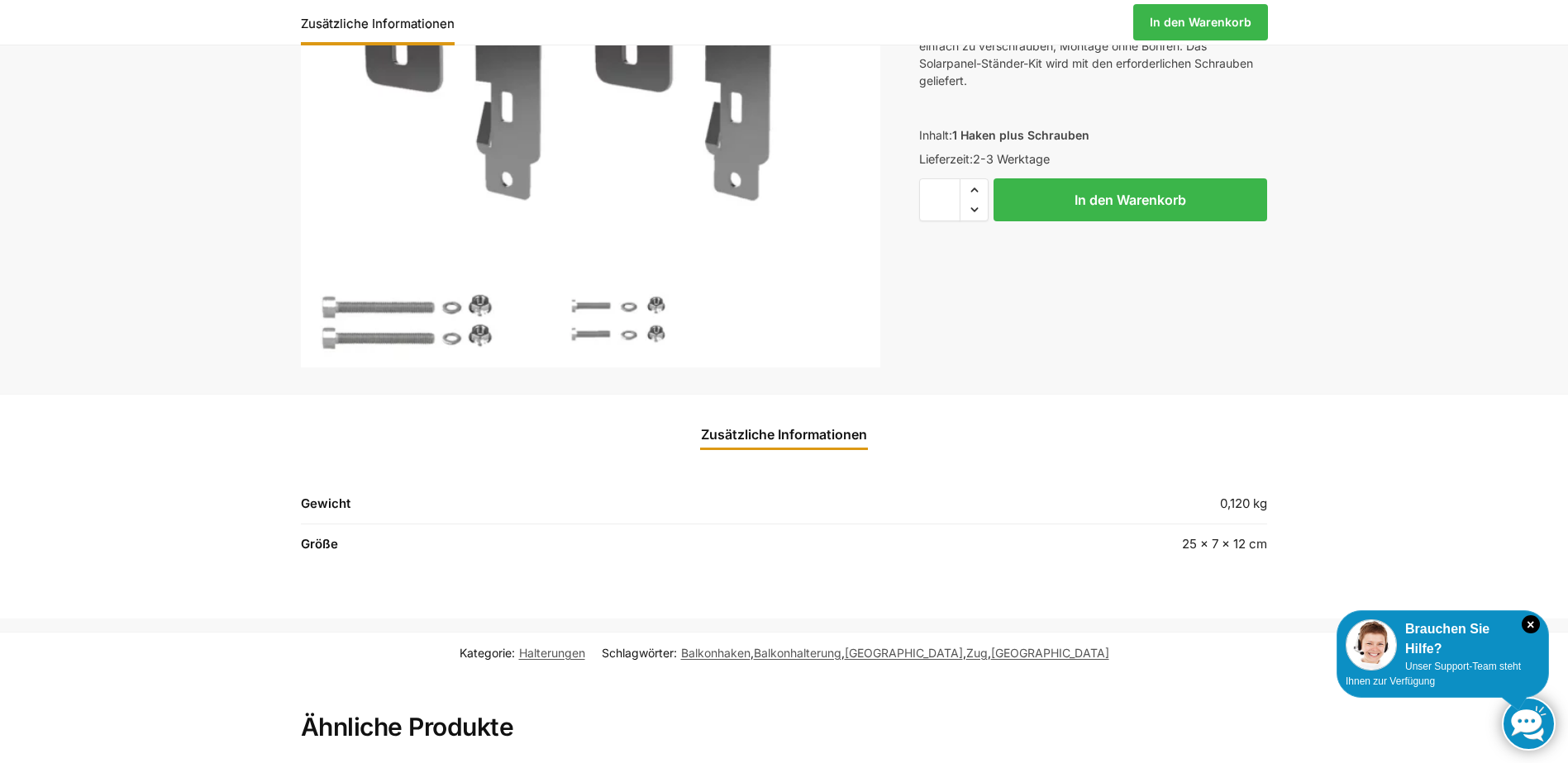
click at [333, 549] on th "Größe" at bounding box center [588, 544] width 573 height 40
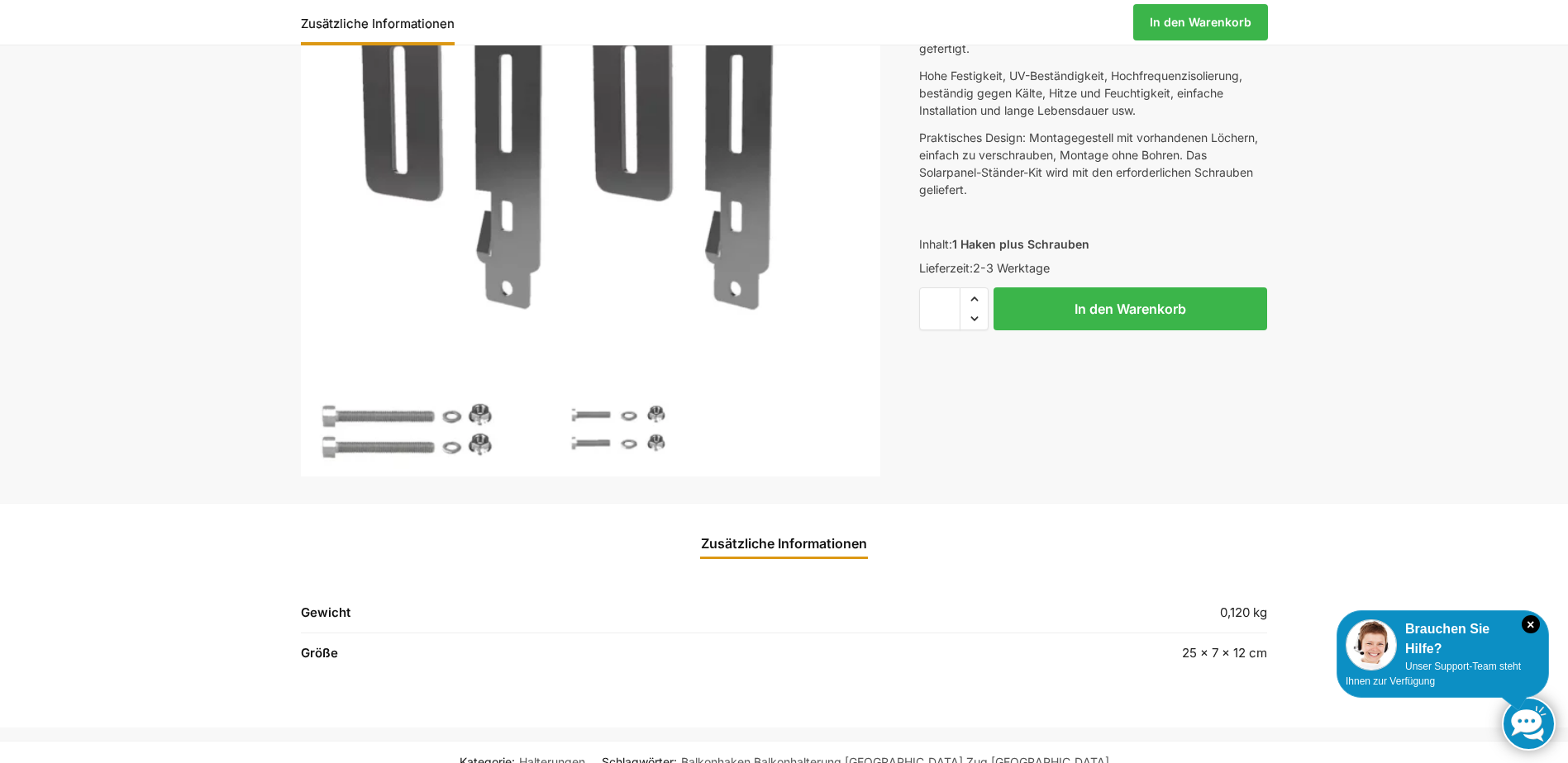
scroll to position [0, 0]
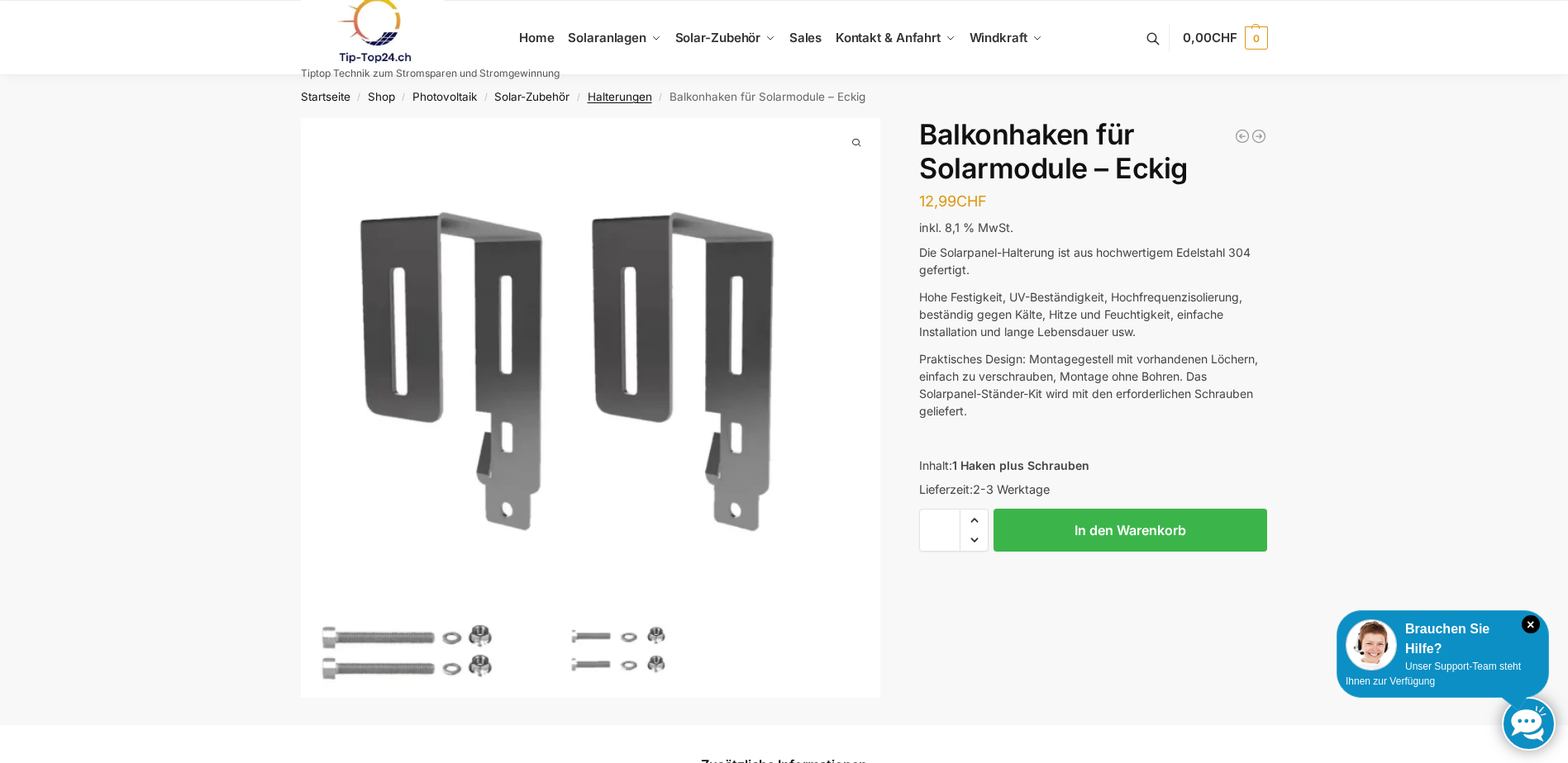
click at [622, 102] on link "Halterungen" at bounding box center [619, 96] width 65 height 14
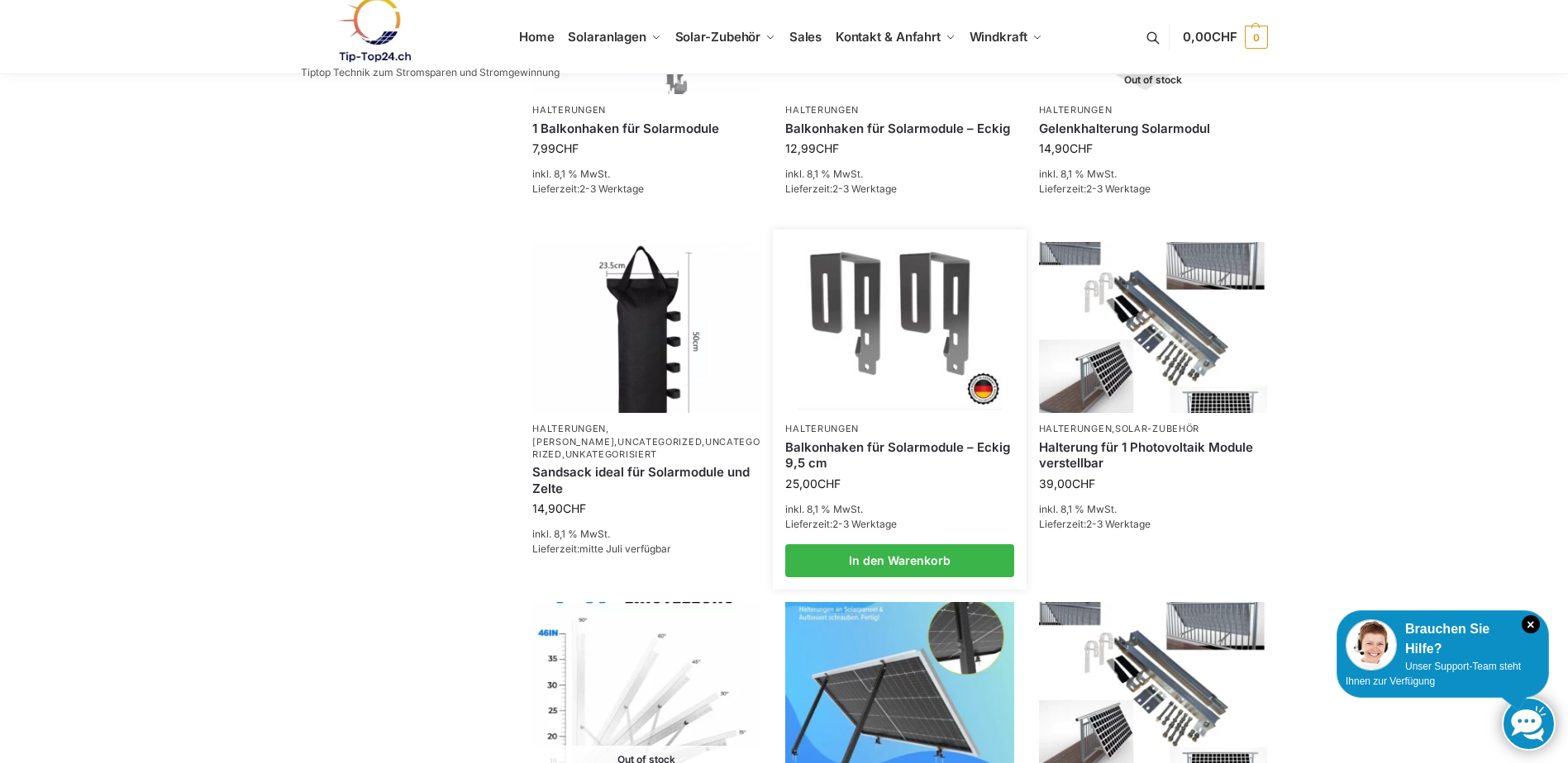
scroll to position [661, 0]
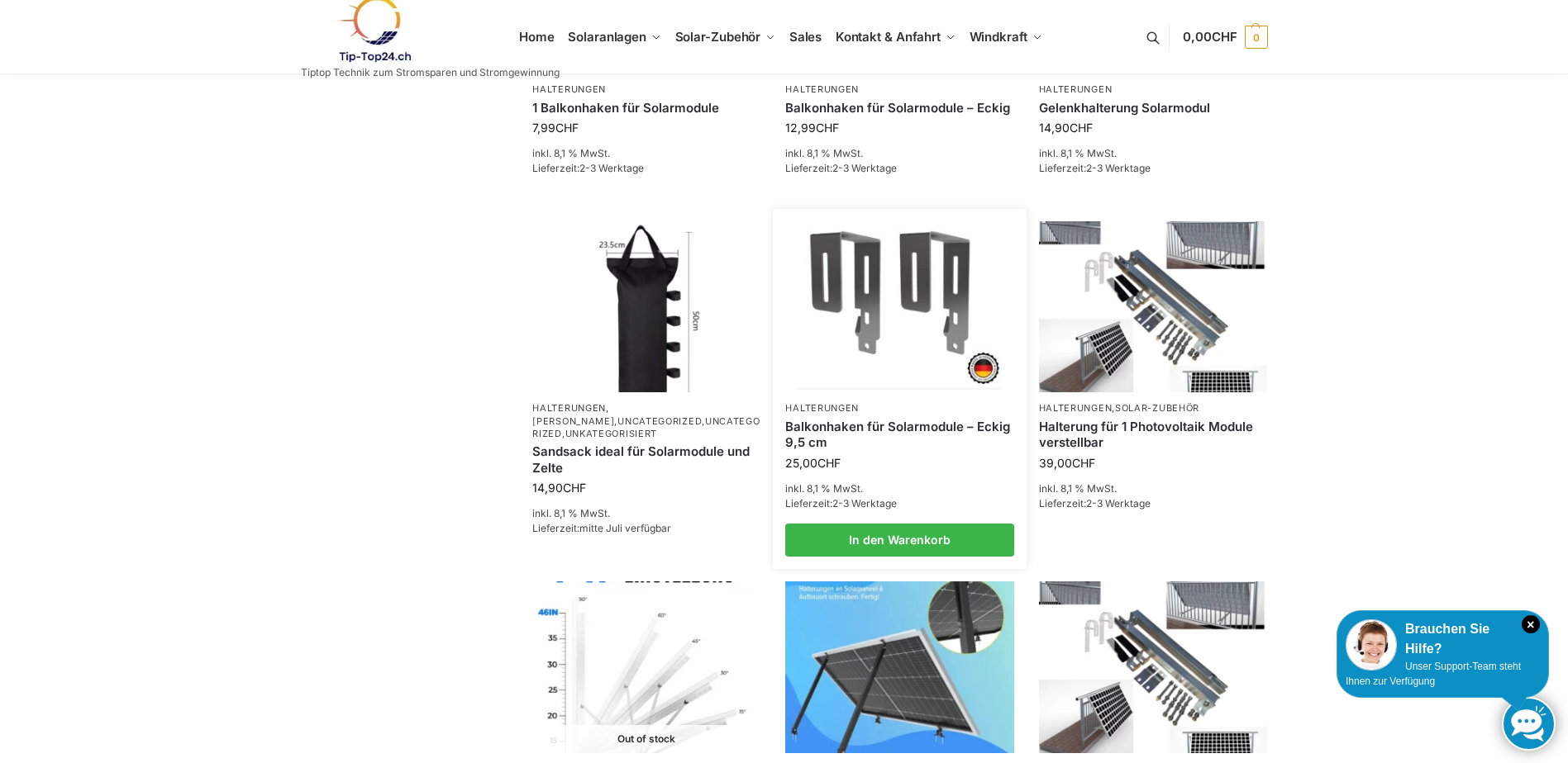
click at [905, 354] on img at bounding box center [899, 307] width 224 height 168
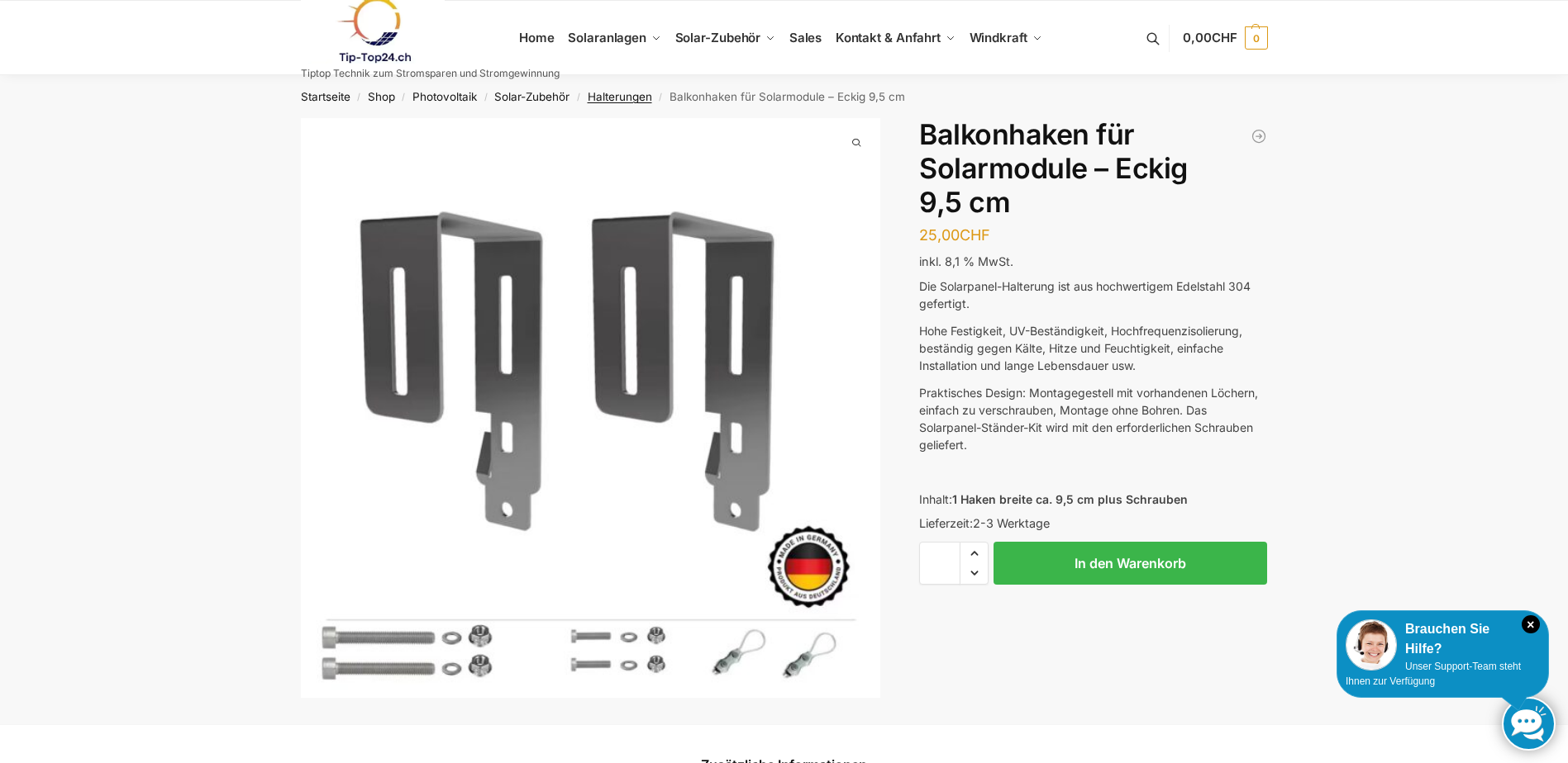
click at [636, 97] on link "Halterungen" at bounding box center [619, 96] width 65 height 14
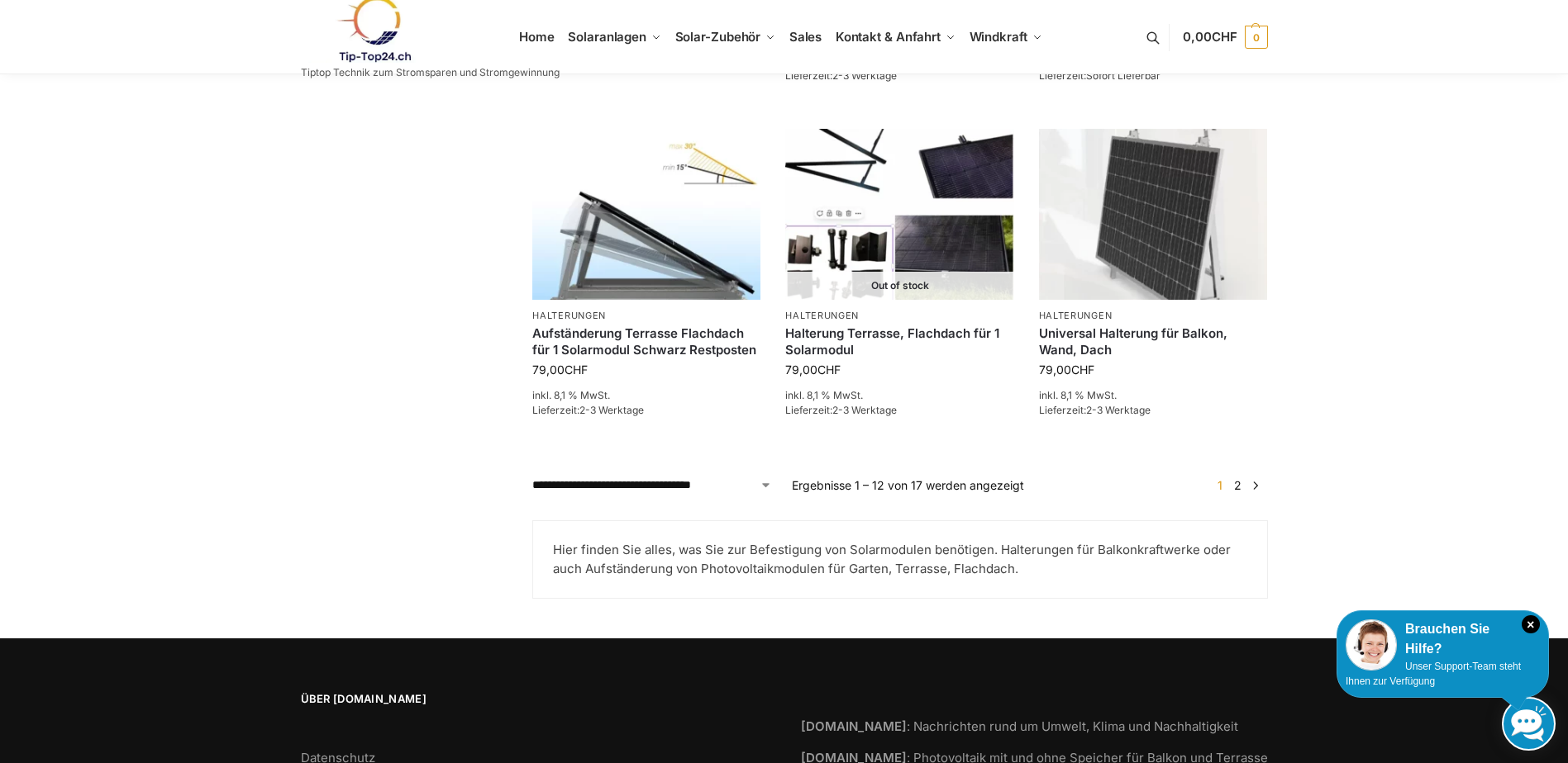
scroll to position [1486, 0]
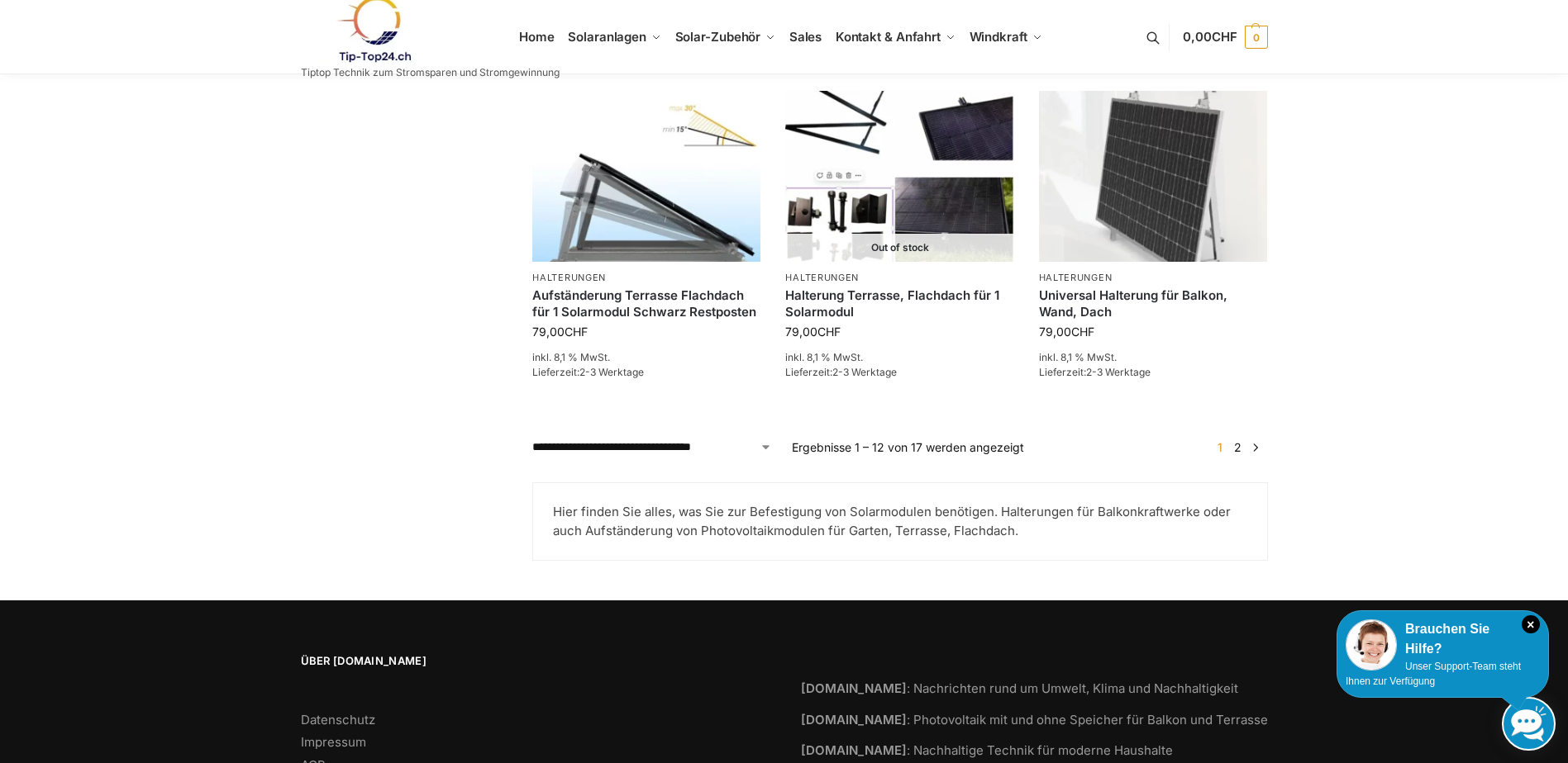
click at [1239, 448] on link "2" at bounding box center [1237, 447] width 15 height 14
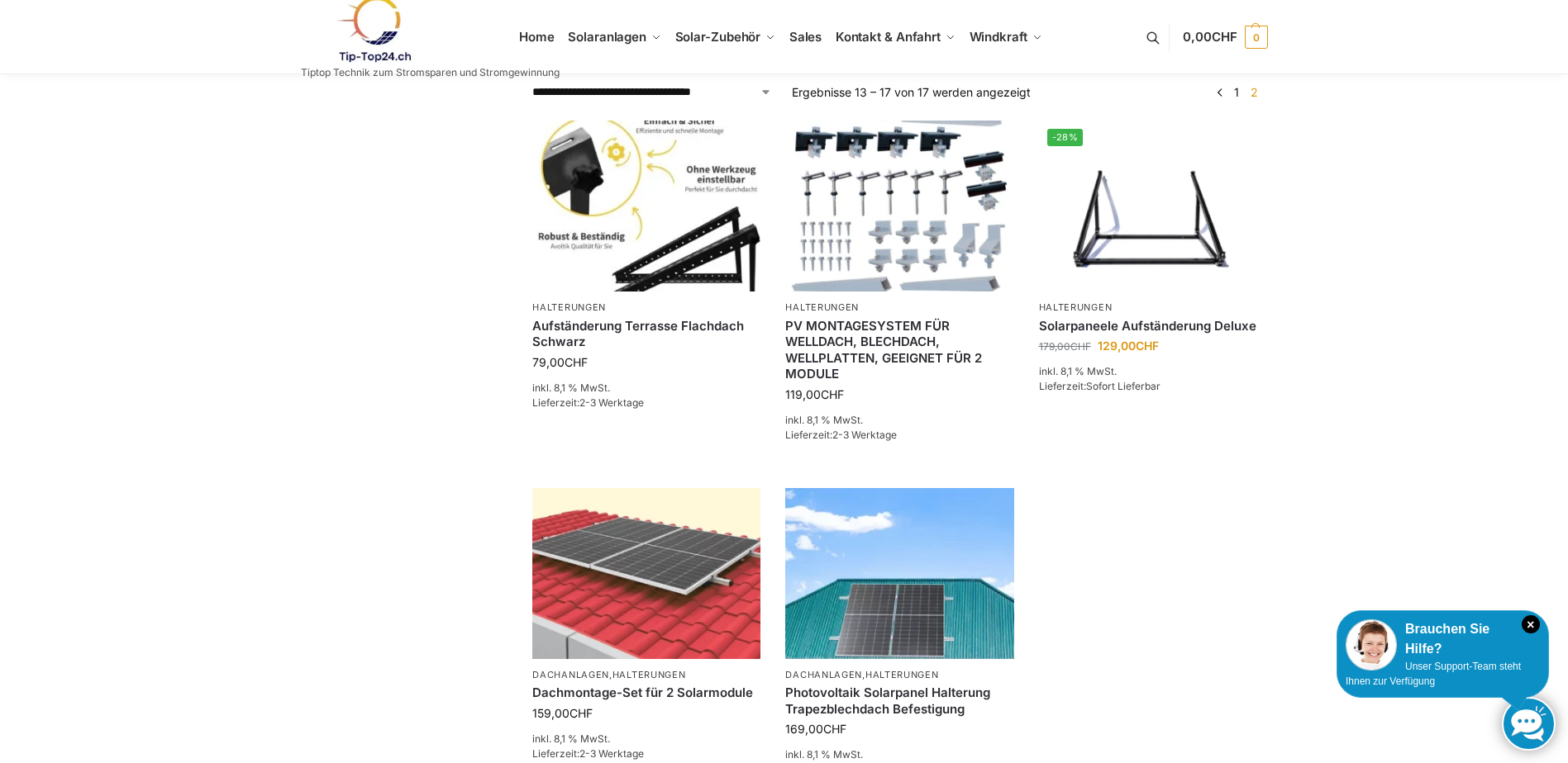
scroll to position [413, 0]
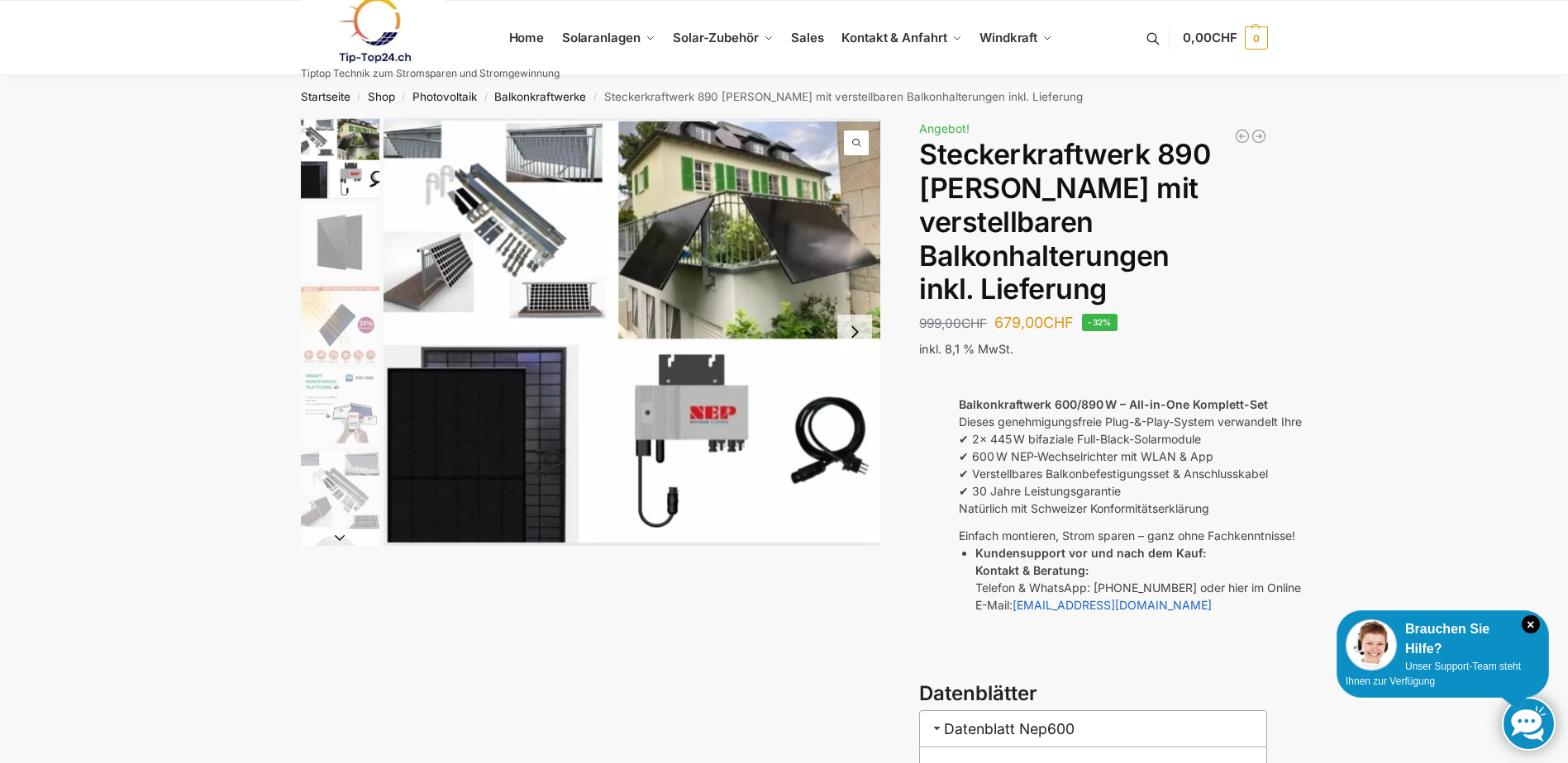
click at [845, 694] on div "Beschreibung Zusätzliche Informationen 999,00 CHF Ursprünglicher Preis war: 999…" at bounding box center [784, 553] width 1036 height 871
